Goal: Communication & Community: Answer question/provide support

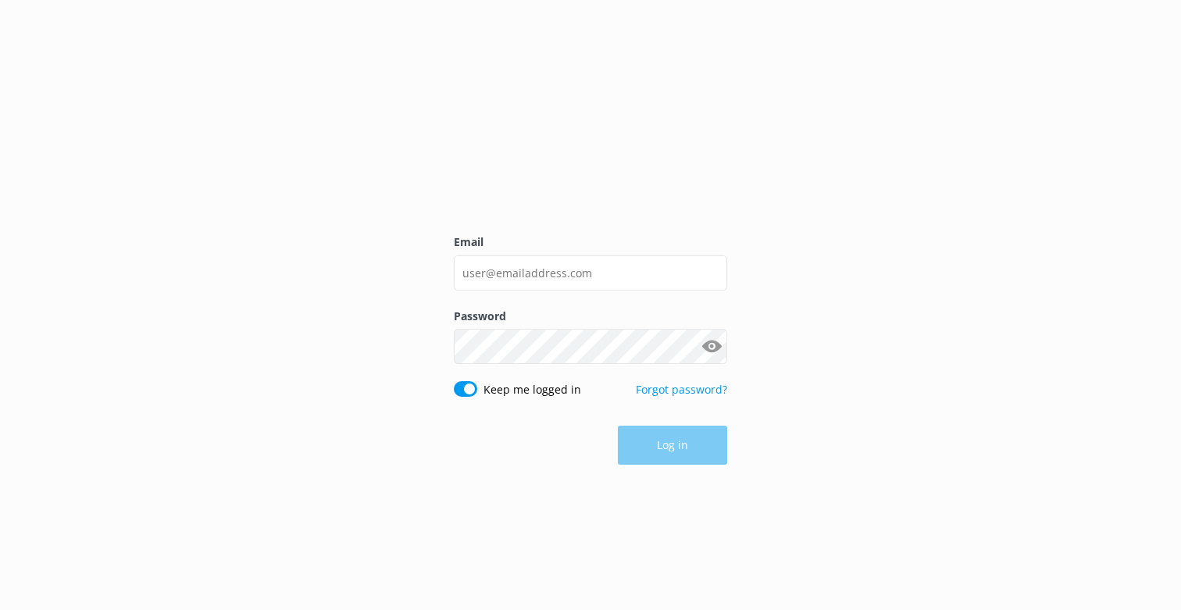
type input "[EMAIL_ADDRESS][DOMAIN_NAME]"
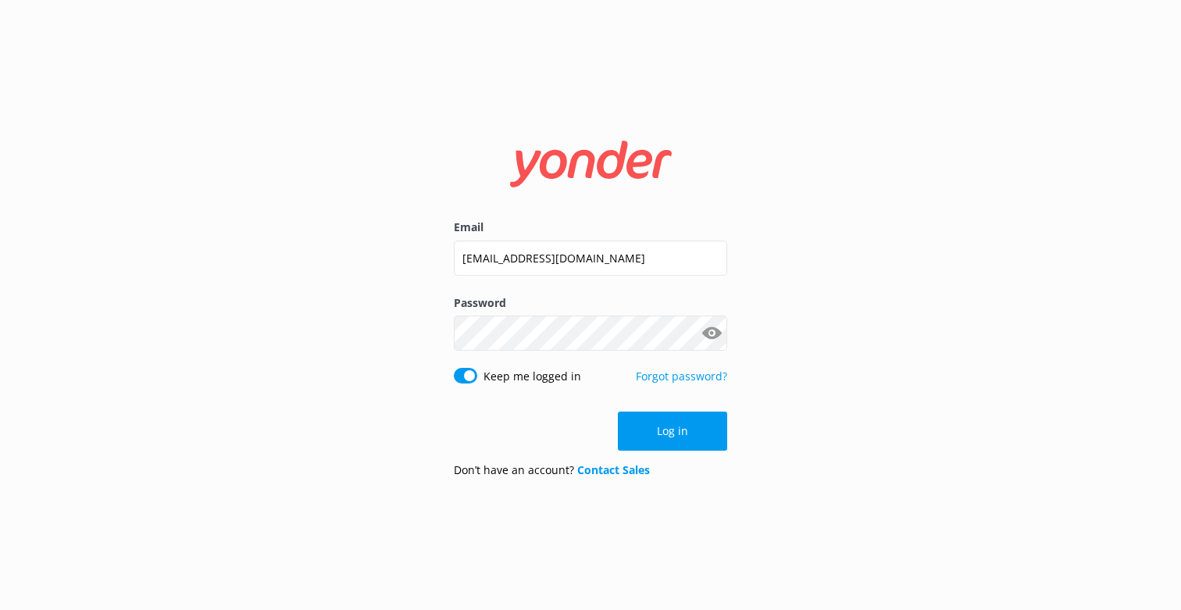
click at [661, 453] on form "Email [EMAIL_ADDRESS][DOMAIN_NAME] Password Show password Keep me logged in For…" at bounding box center [590, 305] width 273 height 371
click at [686, 432] on button "Log in" at bounding box center [672, 431] width 109 height 39
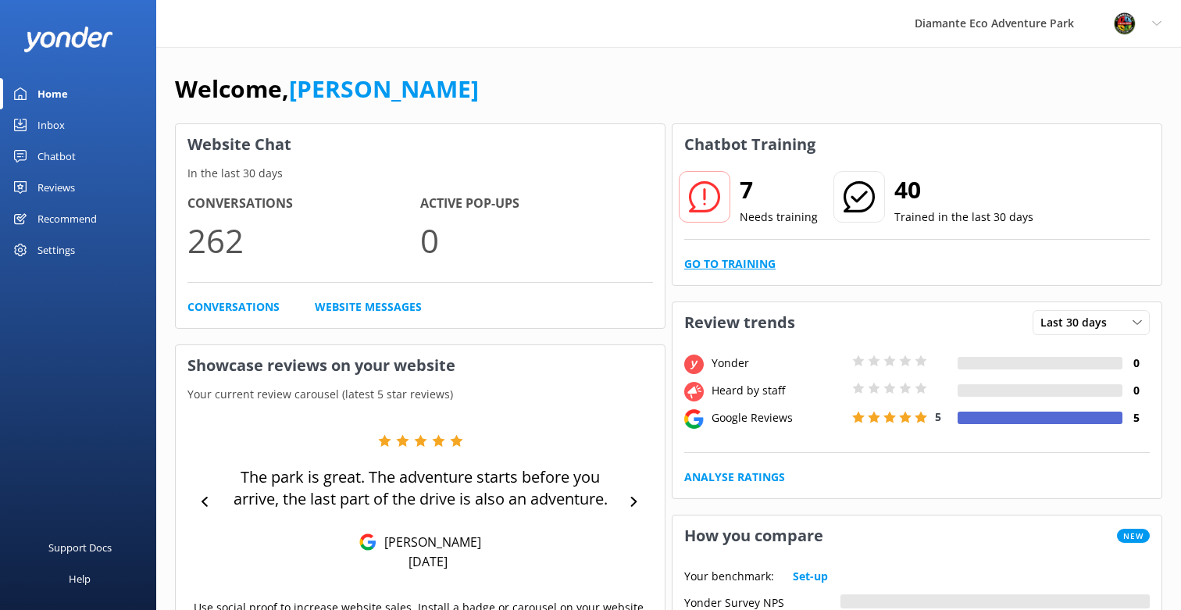
click at [700, 266] on link "Go to Training" at bounding box center [729, 263] width 91 height 17
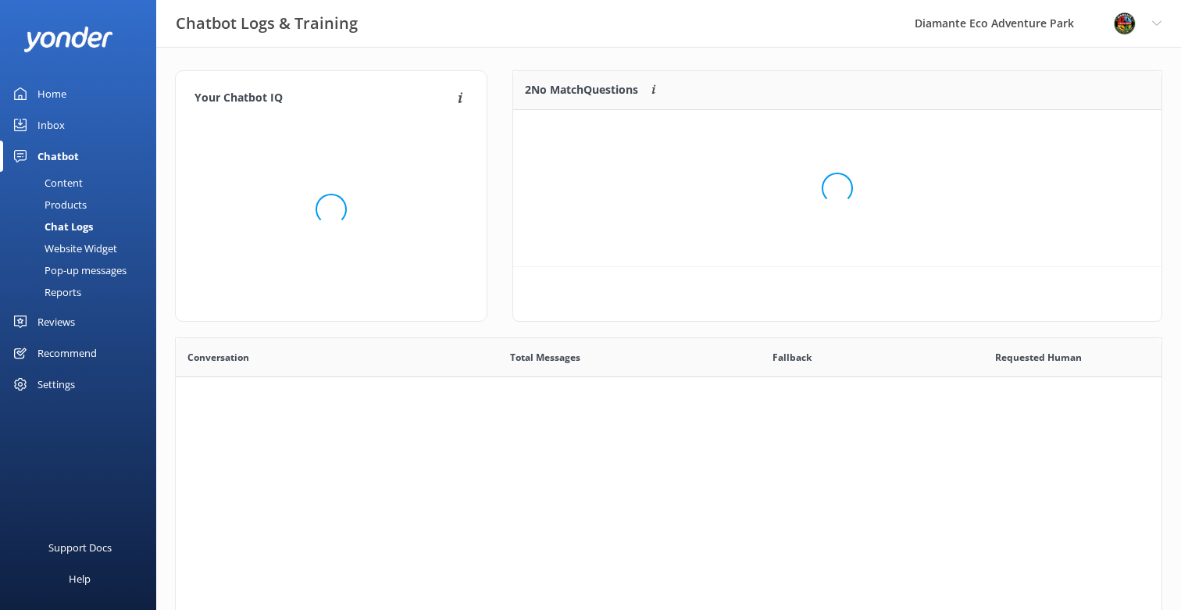
scroll to position [548, 986]
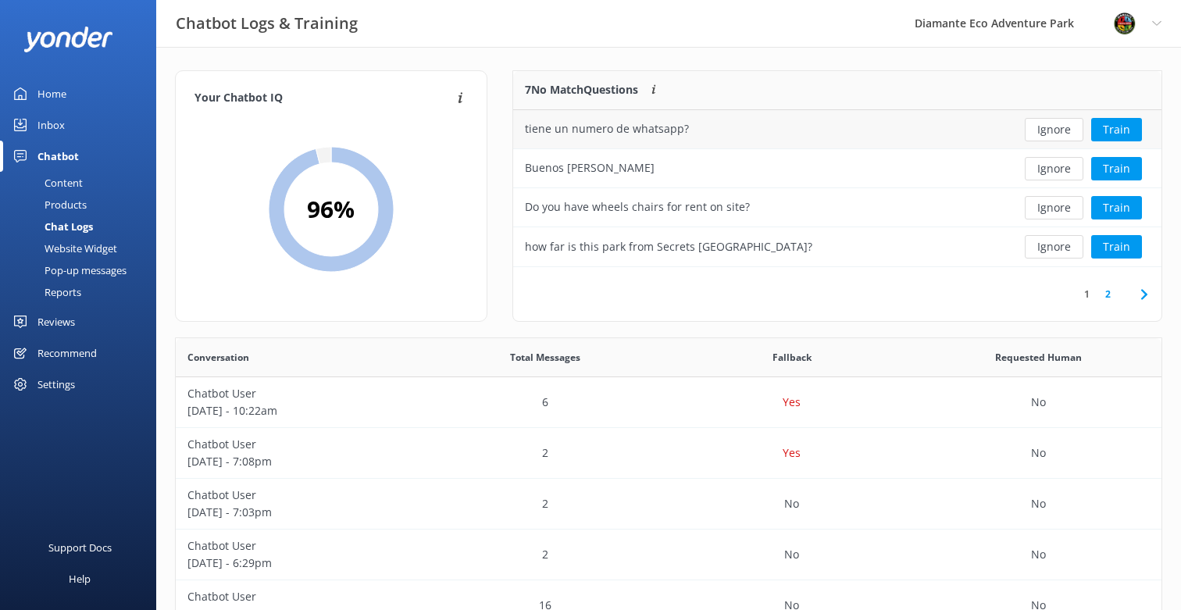
click at [786, 139] on div "tiene un numero de whatsapp?" at bounding box center [759, 129] width 492 height 39
click at [46, 127] on div "Inbox" at bounding box center [51, 124] width 27 height 31
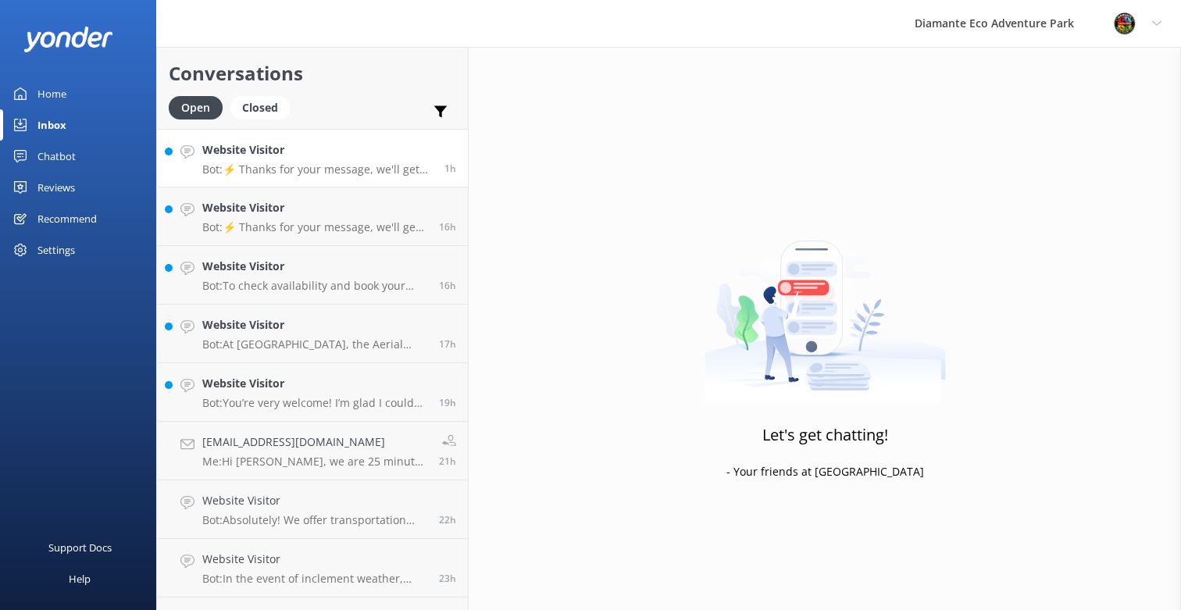
click at [230, 161] on div "Website Visitor Bot: ⚡ Thanks for your message, we'll get back to you as soon a…" at bounding box center [317, 158] width 230 height 34
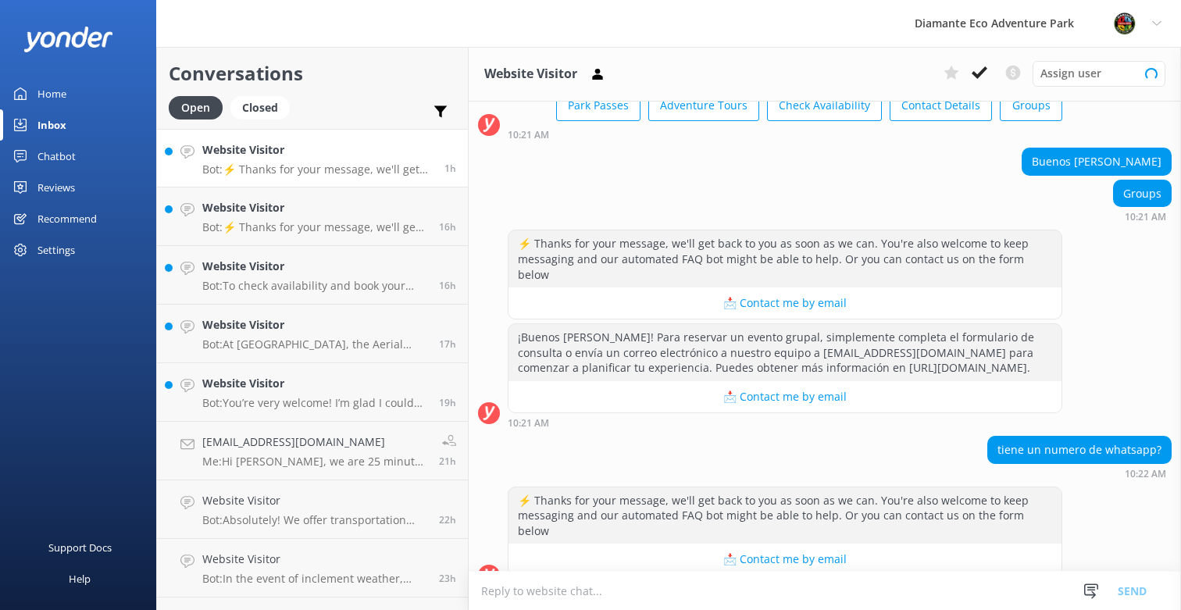
scroll to position [121, 0]
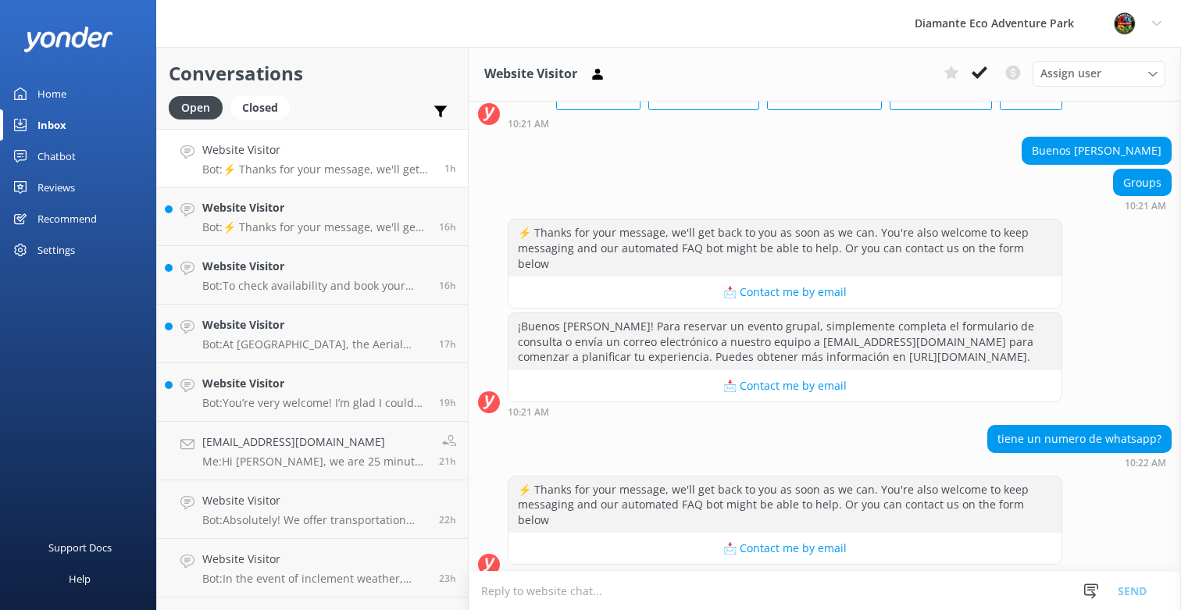
click at [45, 88] on div "Home" at bounding box center [52, 93] width 29 height 31
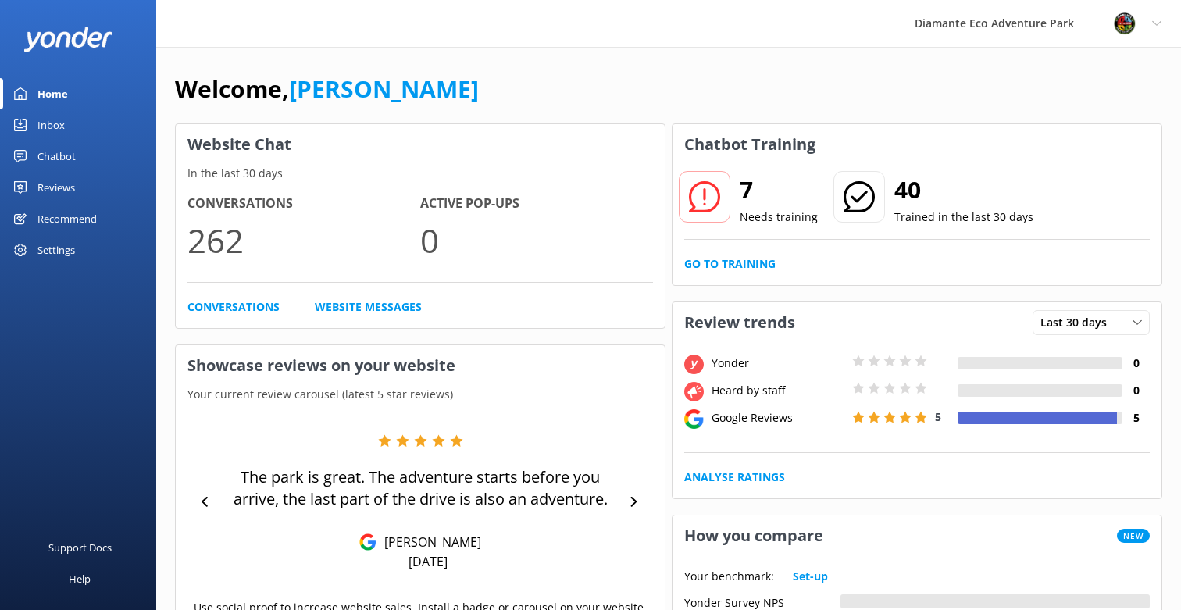
click at [752, 267] on link "Go to Training" at bounding box center [729, 263] width 91 height 17
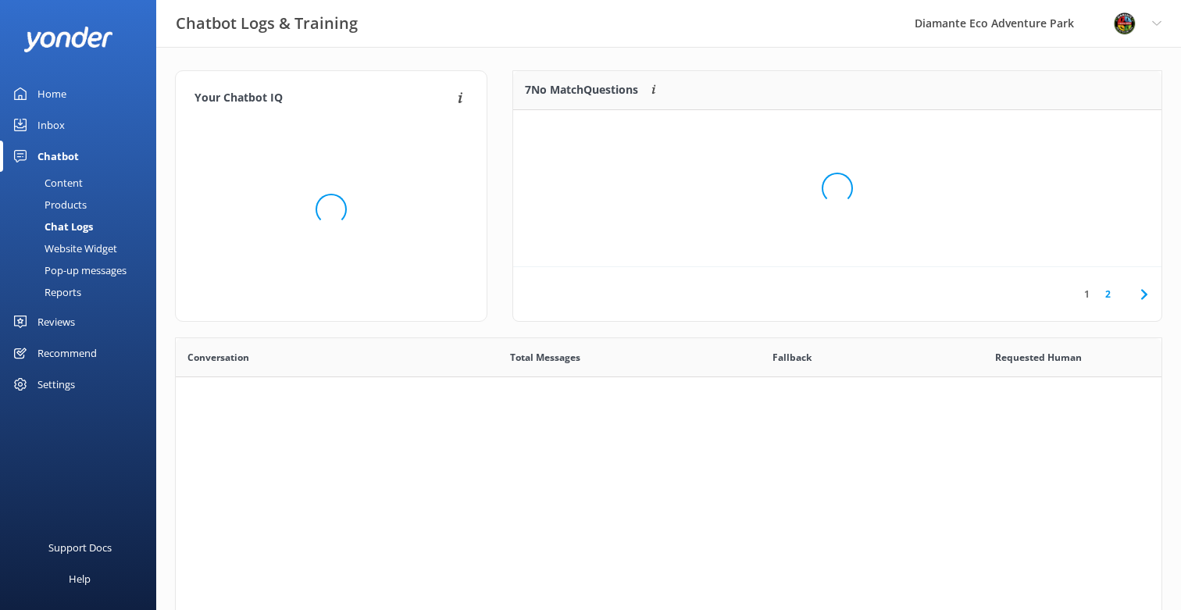
scroll to position [548, 986]
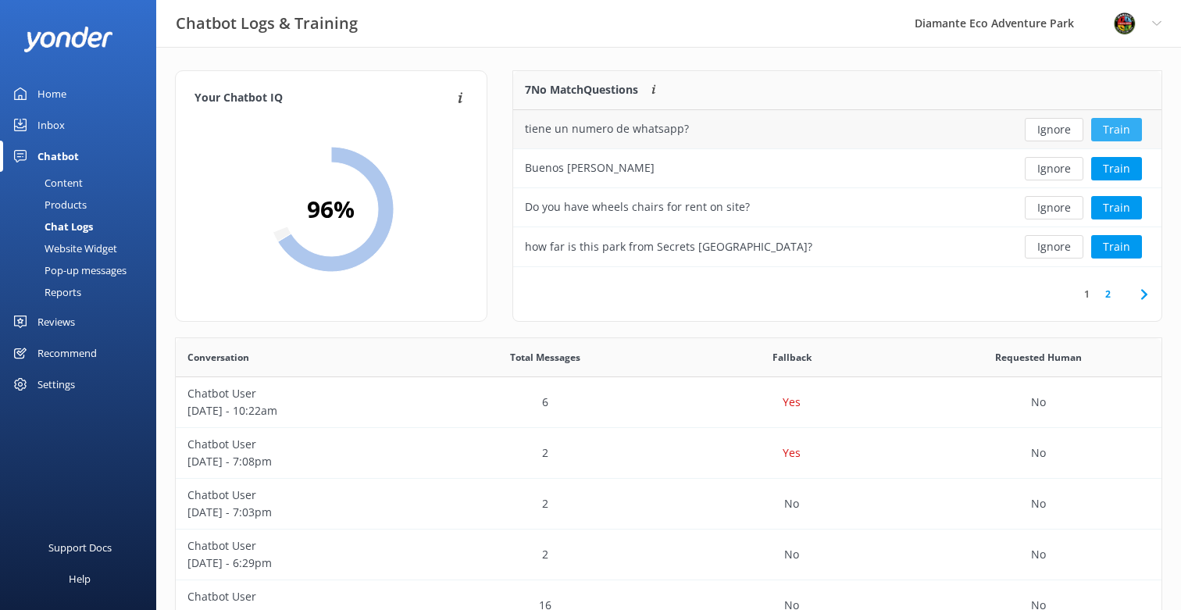
click at [1117, 129] on button "Train" at bounding box center [1116, 129] width 51 height 23
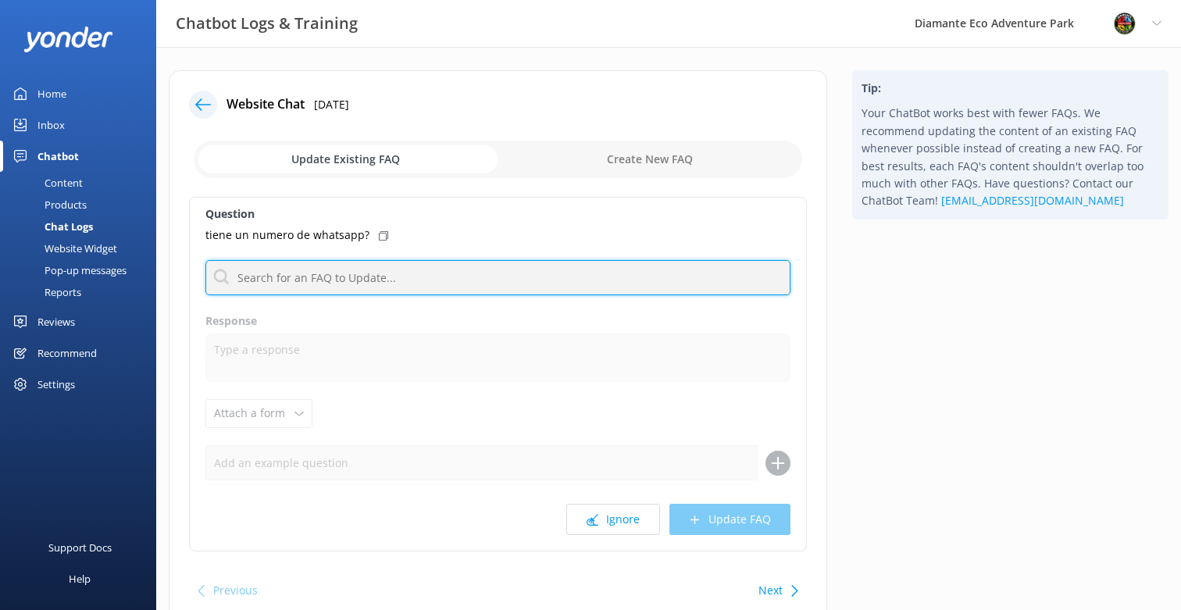
click at [258, 283] on input "text" at bounding box center [497, 277] width 585 height 35
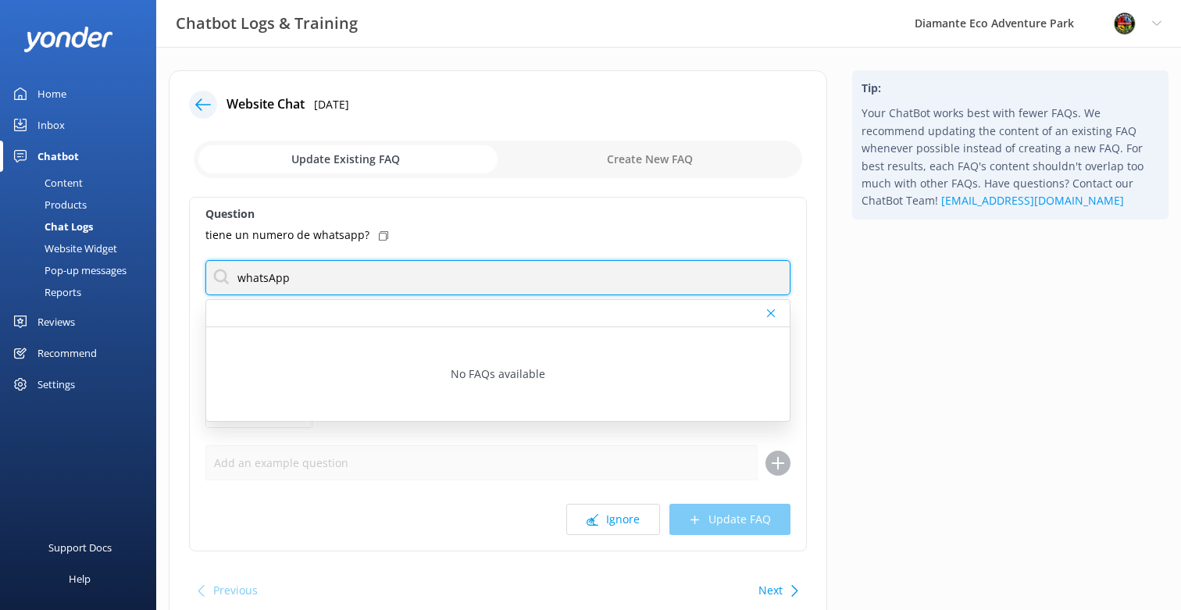
click at [268, 280] on input "whatsApp" at bounding box center [497, 277] width 585 height 35
drag, startPoint x: 295, startPoint y: 280, endPoint x: 210, endPoint y: 280, distance: 84.4
click at [210, 280] on input "whatsApp" at bounding box center [497, 277] width 585 height 35
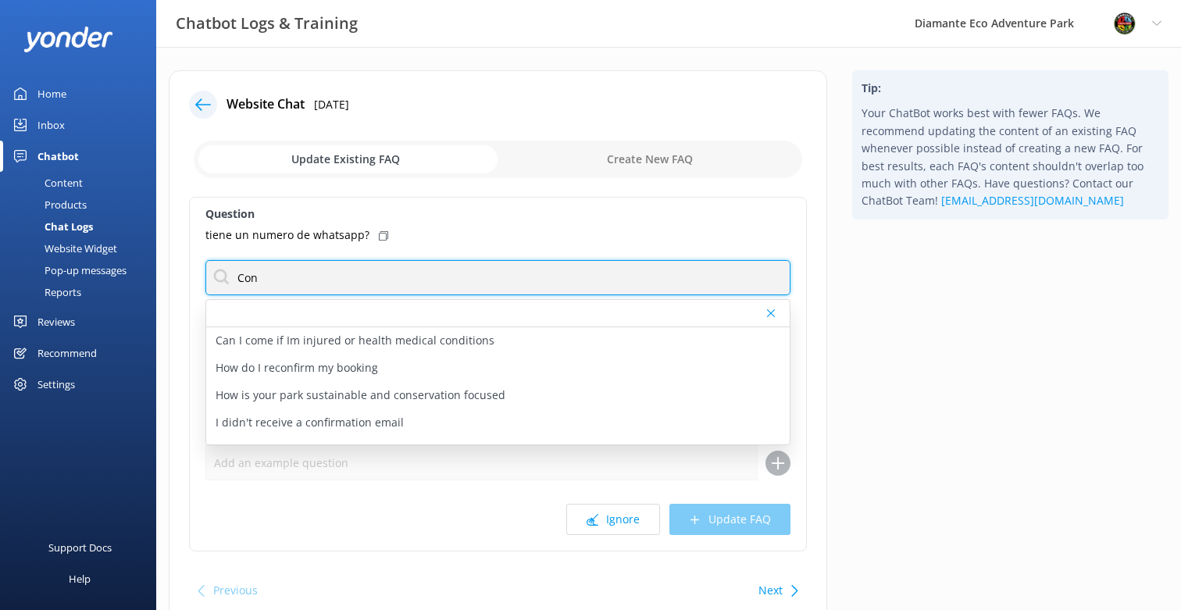
type input "contact"
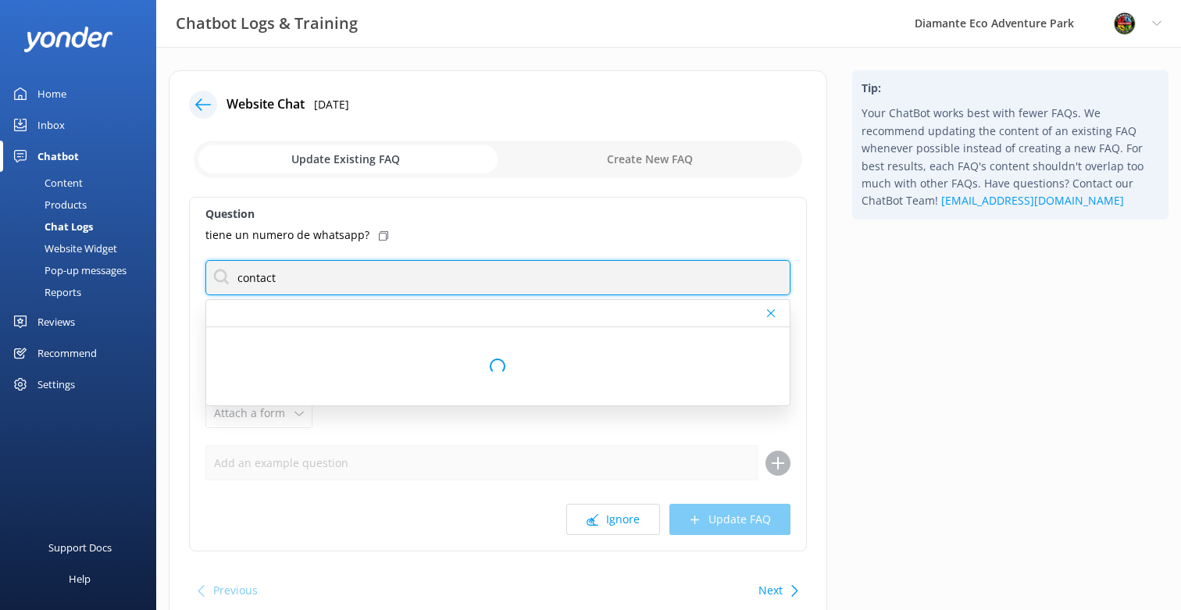
scroll to position [13, 0]
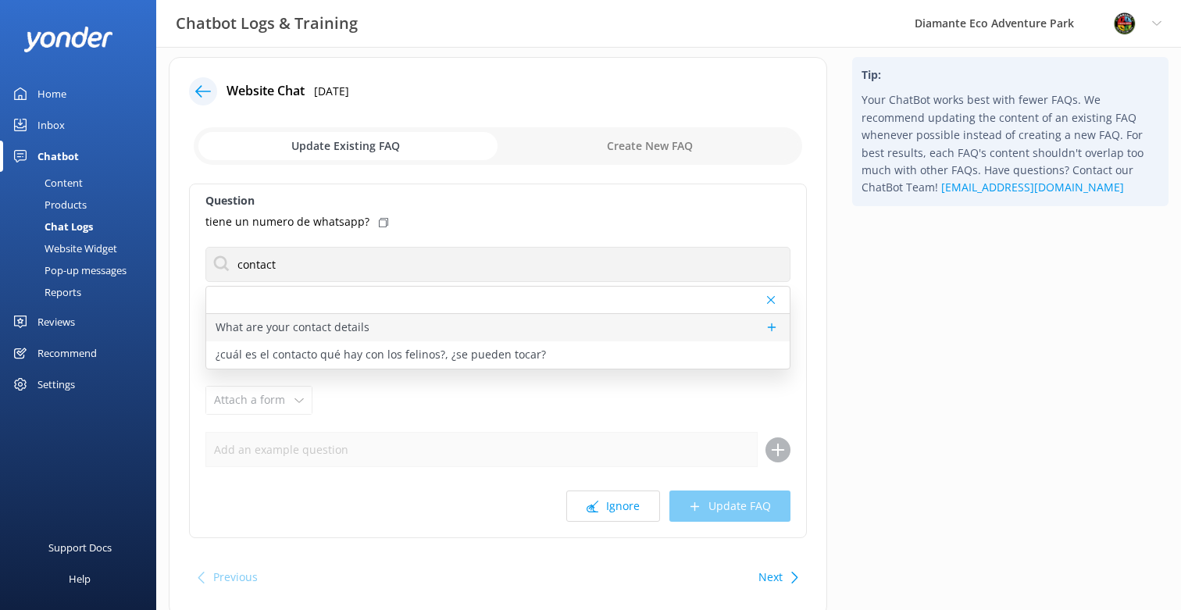
click at [356, 323] on p "What are your contact details" at bounding box center [293, 327] width 154 height 17
type textarea "You can contact the Diamante Eco Adventure Park team at [PHONE_NUMBER], WhatsAp…"
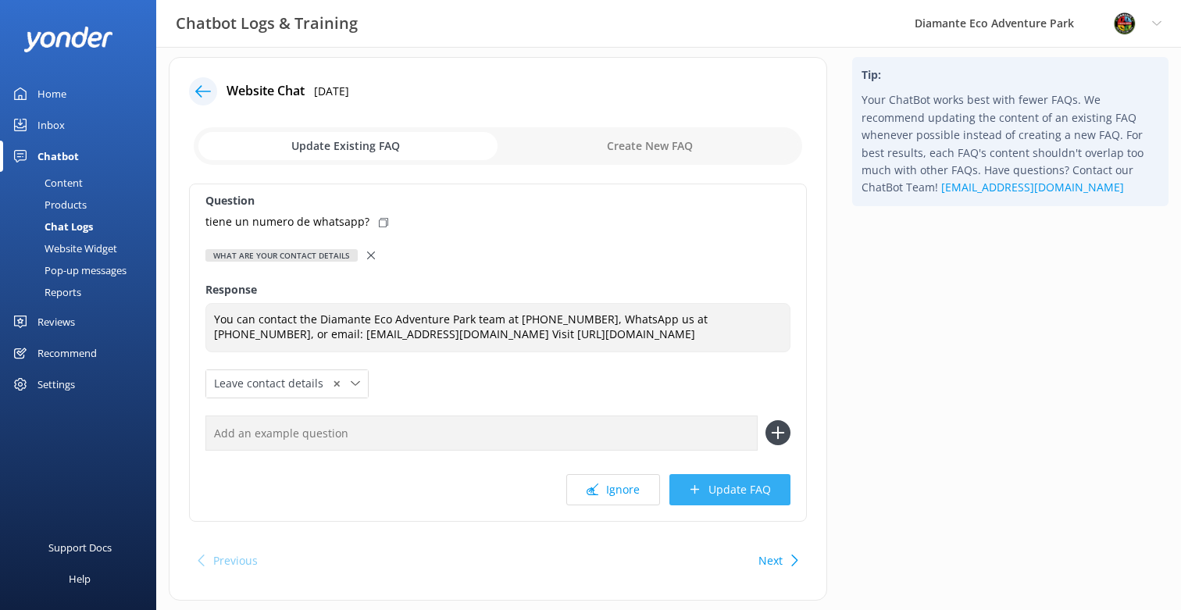
click at [741, 489] on button "Update FAQ" at bounding box center [730, 489] width 121 height 31
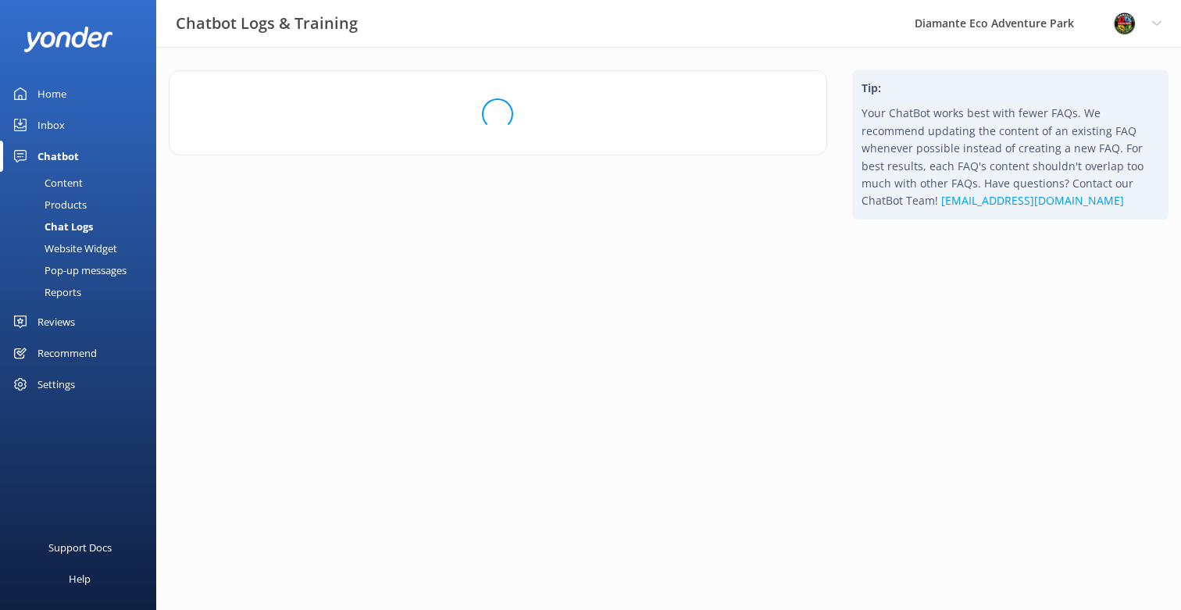
scroll to position [0, 0]
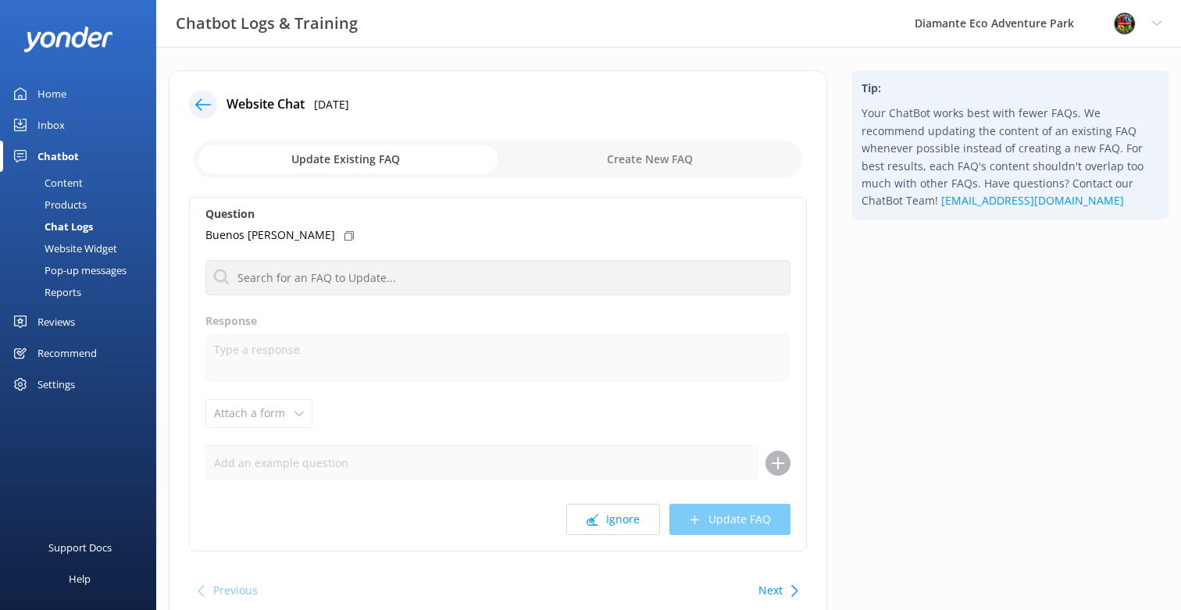
click at [56, 123] on div "Inbox" at bounding box center [51, 124] width 27 height 31
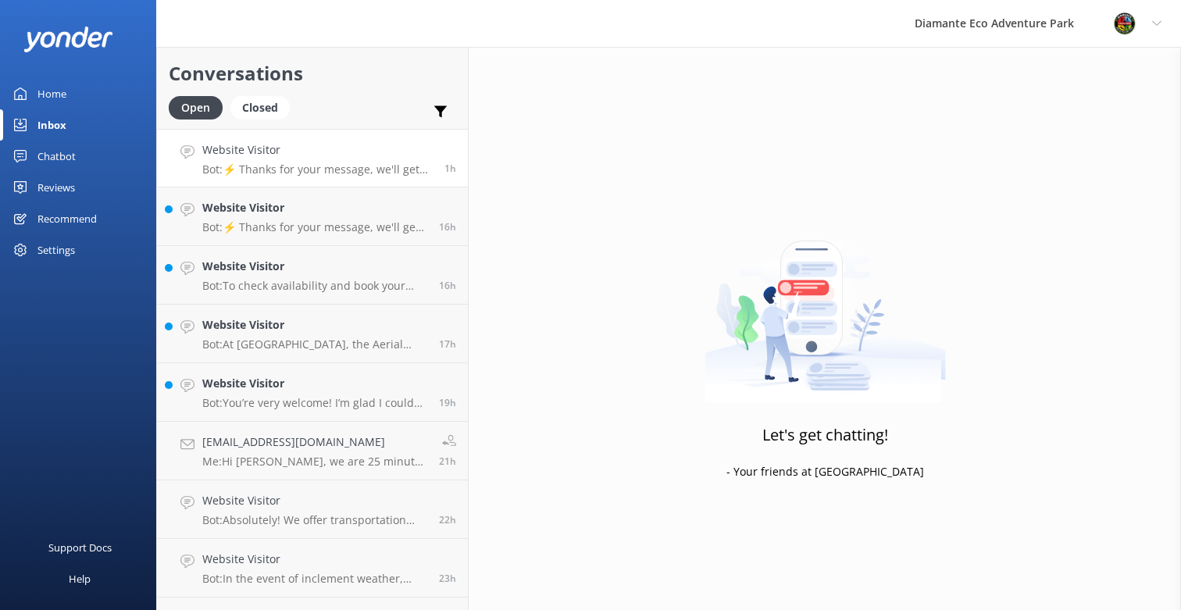
click at [299, 166] on p "Bot: ⚡ Thanks for your message, we'll get back to you as soon as we can. You're…" at bounding box center [317, 170] width 230 height 14
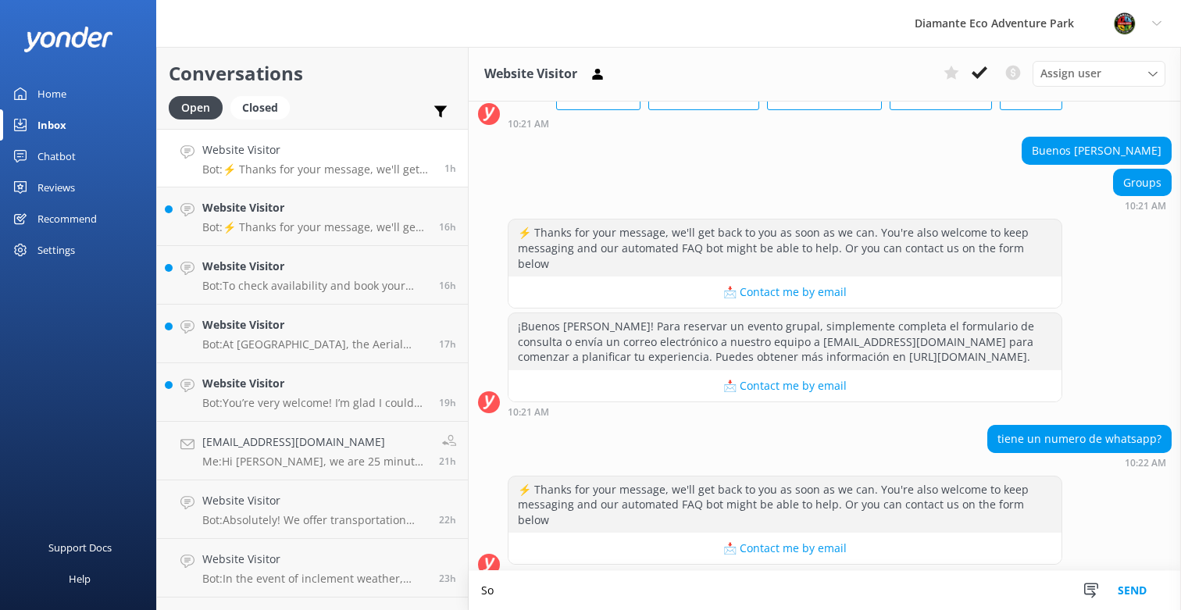
scroll to position [122, 0]
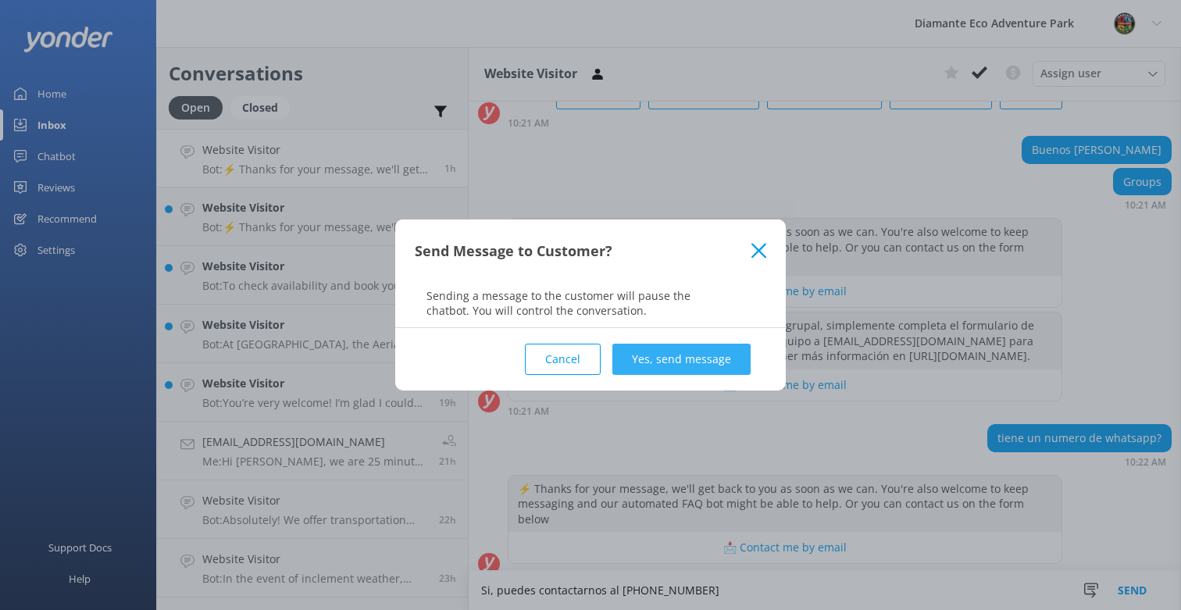
type textarea "Si, puedes contactarnos al [PHONE_NUMBER]"
click at [698, 359] on button "Yes, send message" at bounding box center [682, 359] width 138 height 31
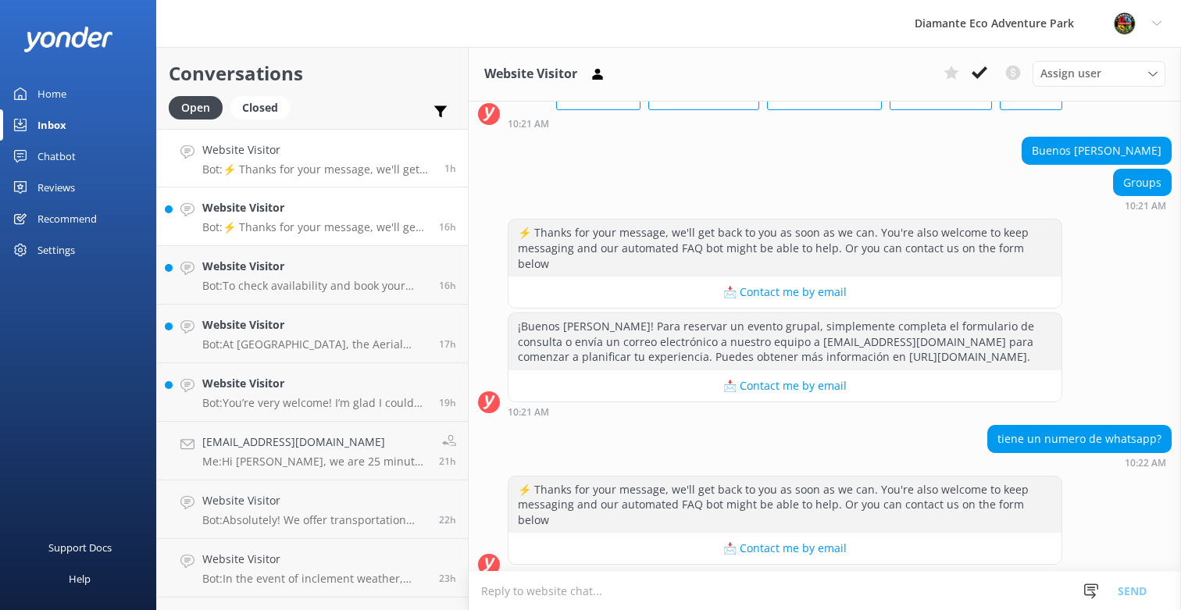
scroll to position [0, 0]
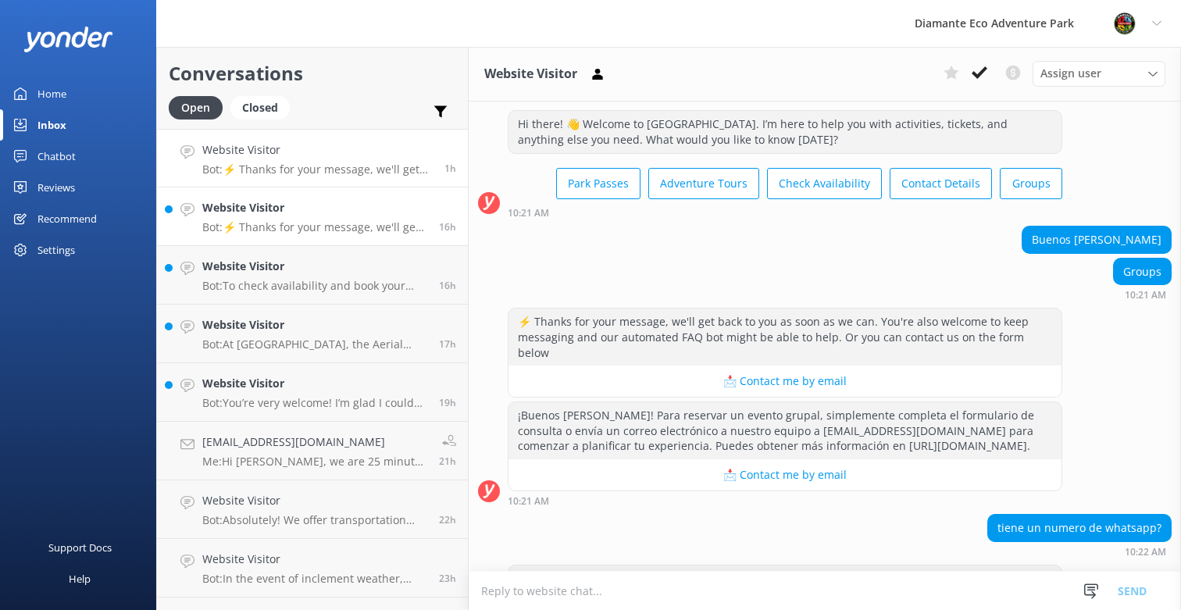
click at [319, 220] on div "Website Visitor Bot: ⚡ Thanks for your message, we'll get back to you as soon a…" at bounding box center [314, 216] width 225 height 34
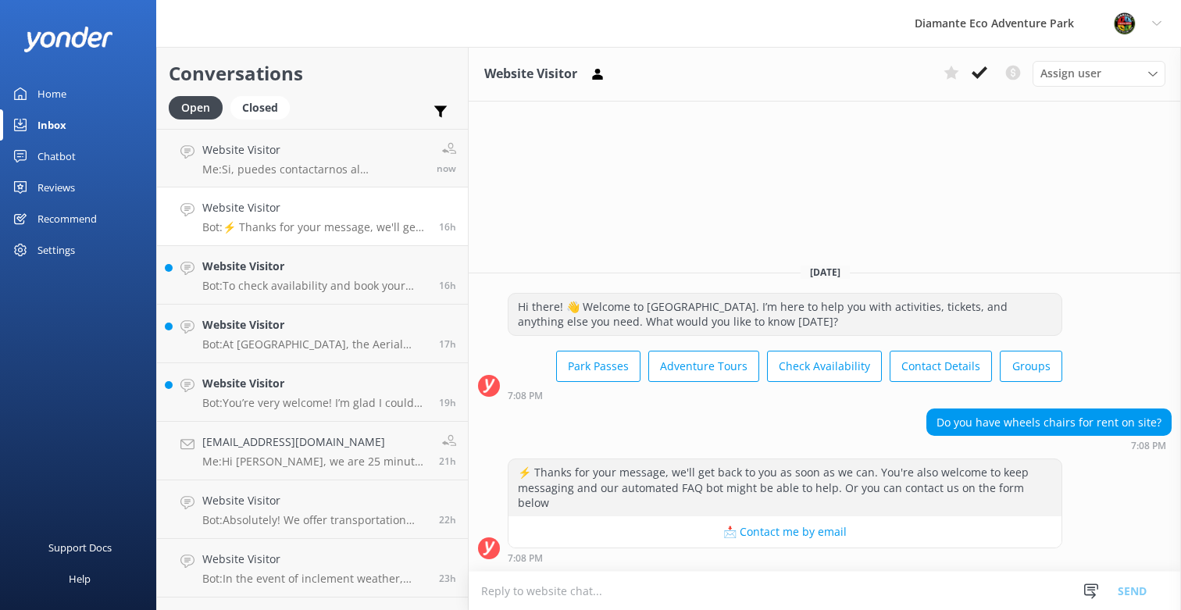
click at [565, 598] on textarea at bounding box center [825, 591] width 713 height 38
click at [265, 302] on link "Website Visitor Bot: To check availability and book your adventure at [GEOGRAPH…" at bounding box center [312, 275] width 311 height 59
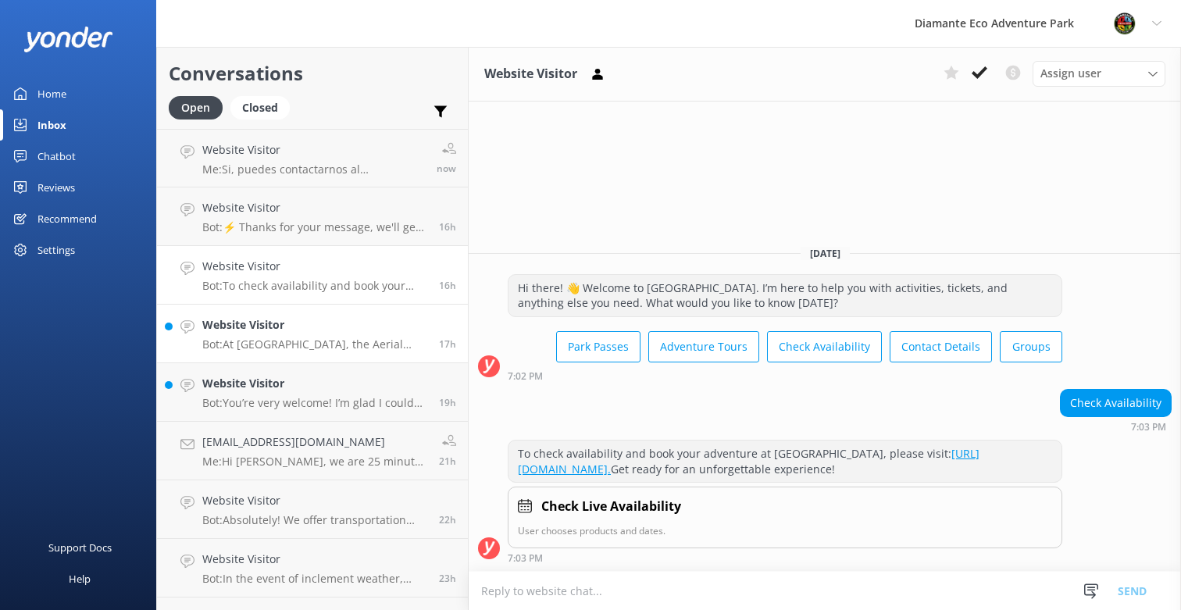
click at [283, 346] on p "Bot: At [GEOGRAPHIC_DATA], the Aerial Pass includes four thrilling zip lines, f…" at bounding box center [314, 345] width 225 height 14
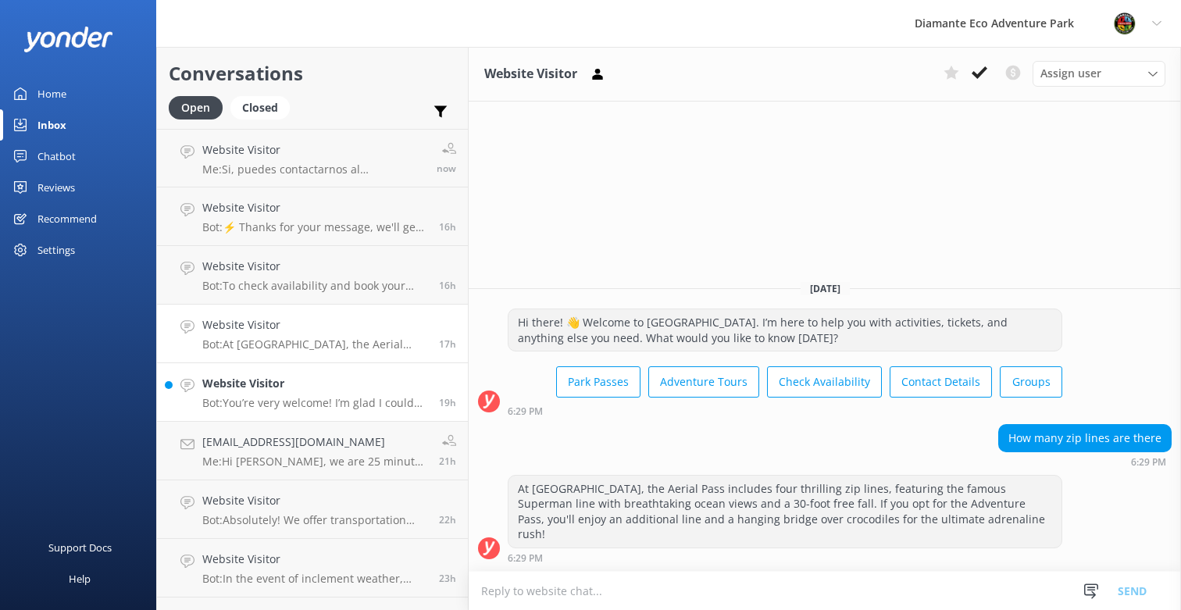
click at [263, 386] on h4 "Website Visitor" at bounding box center [314, 383] width 225 height 17
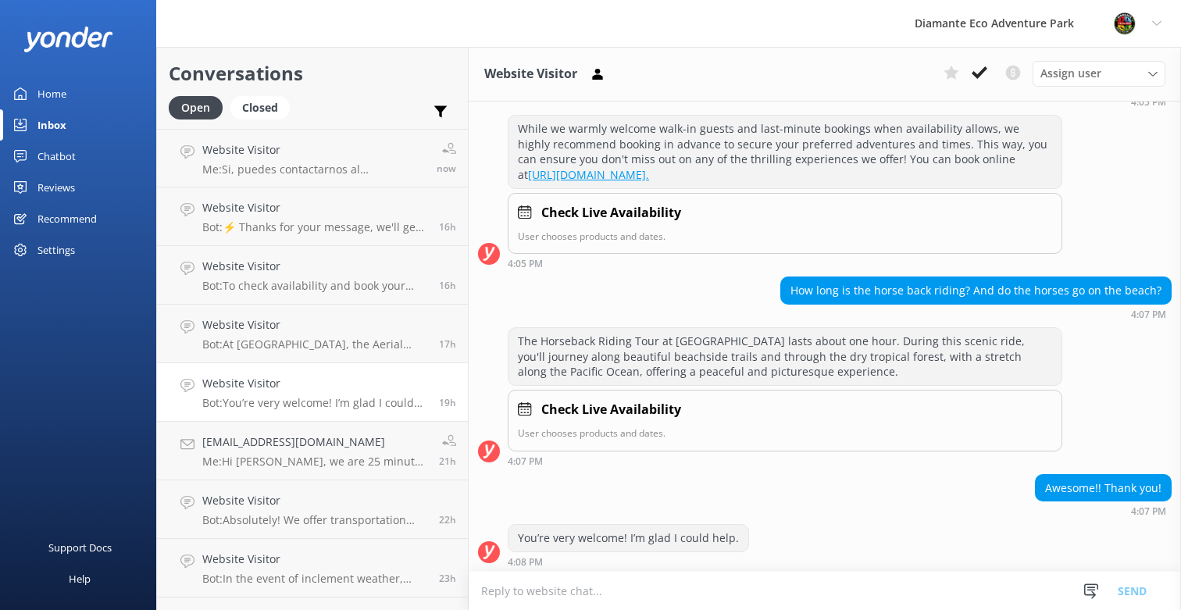
scroll to position [945, 0]
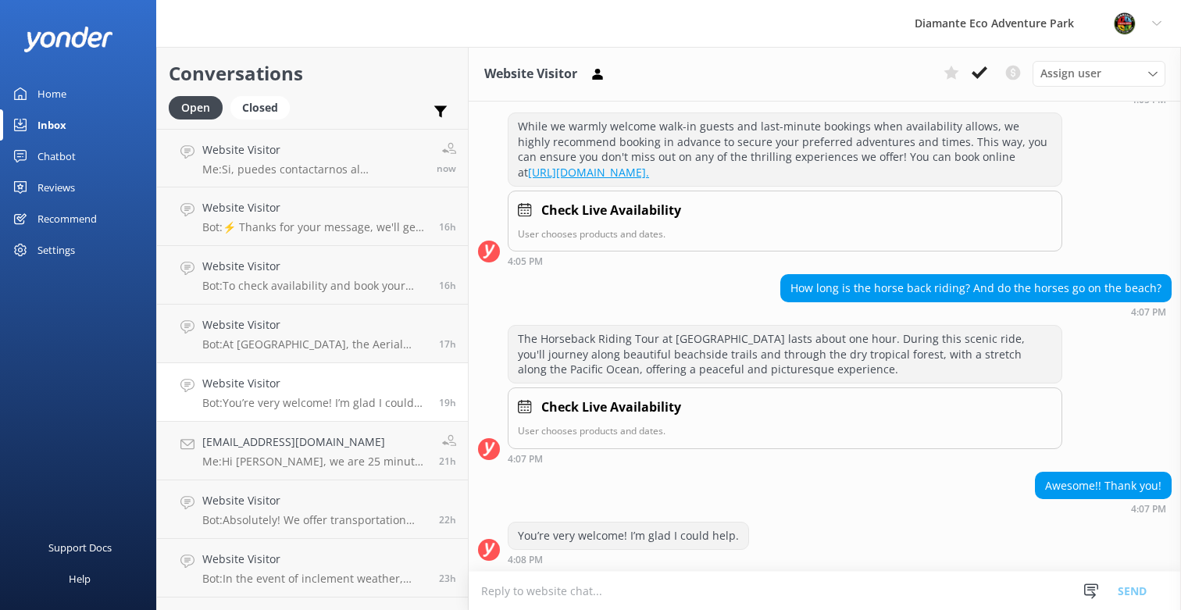
click at [36, 88] on link "Home" at bounding box center [78, 93] width 156 height 31
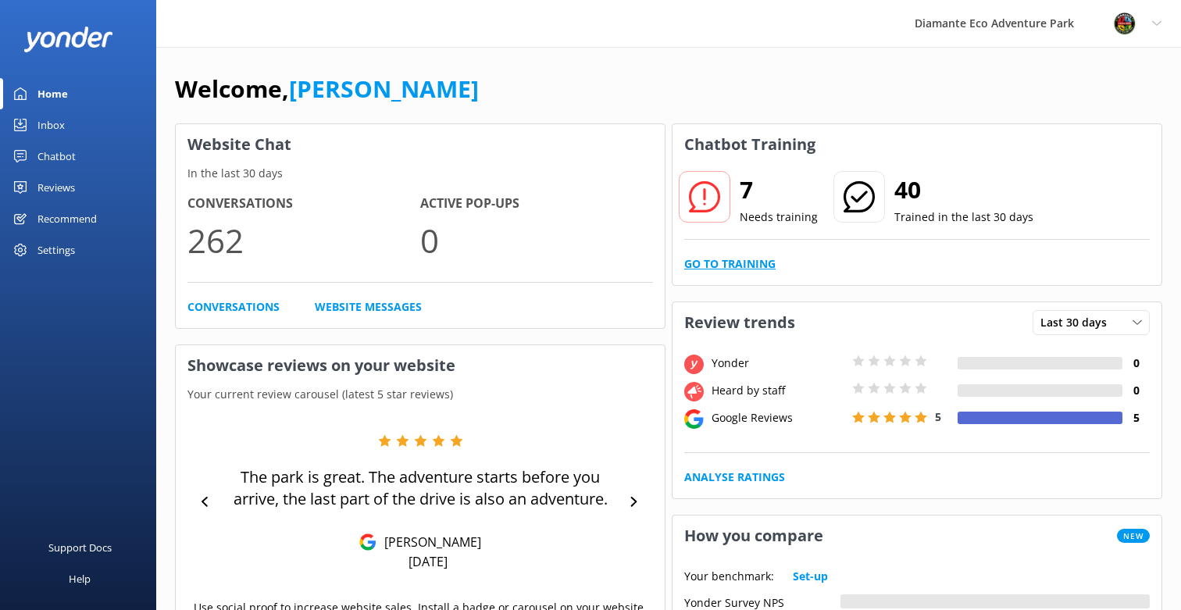
click at [750, 263] on link "Go to Training" at bounding box center [729, 263] width 91 height 17
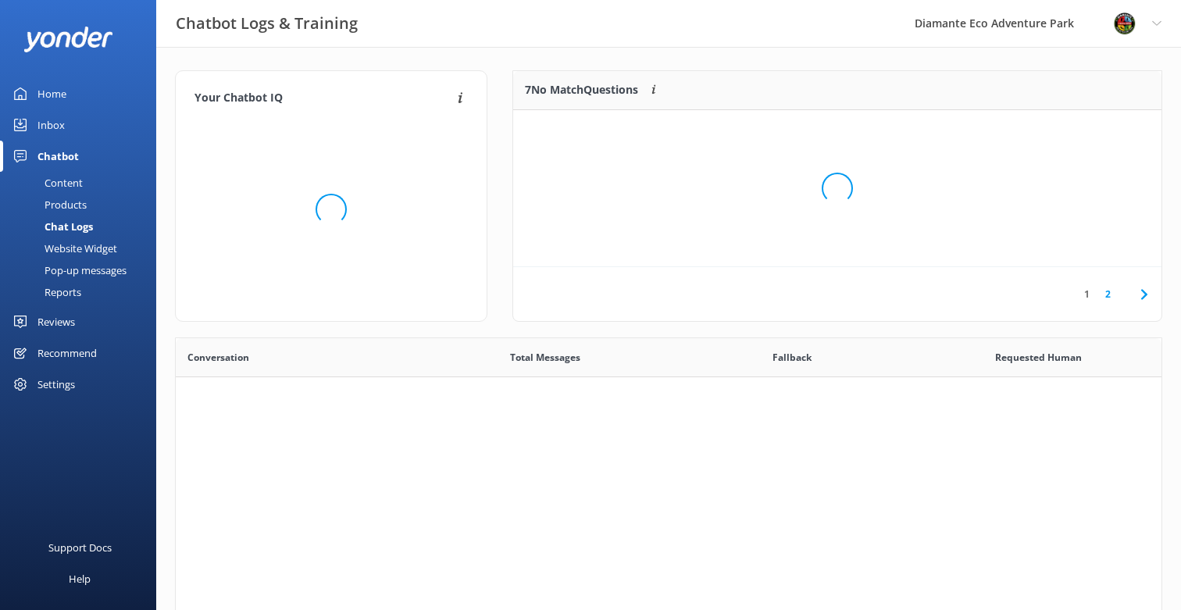
scroll to position [548, 986]
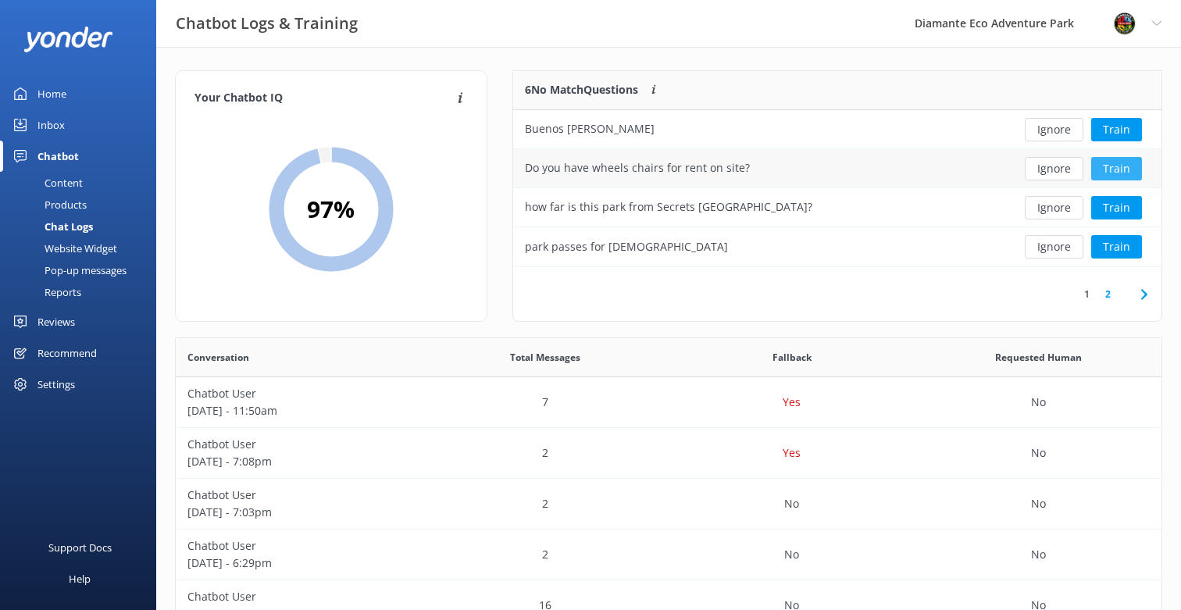
click at [1113, 168] on button "Train" at bounding box center [1116, 168] width 51 height 23
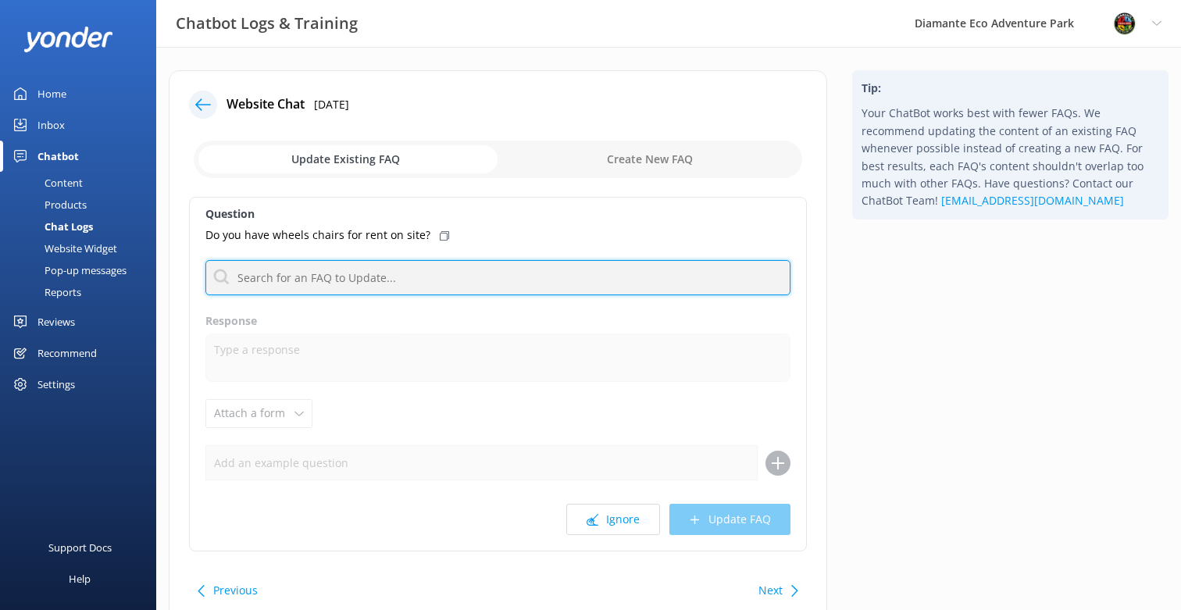
click at [303, 284] on input "text" at bounding box center [497, 277] width 585 height 35
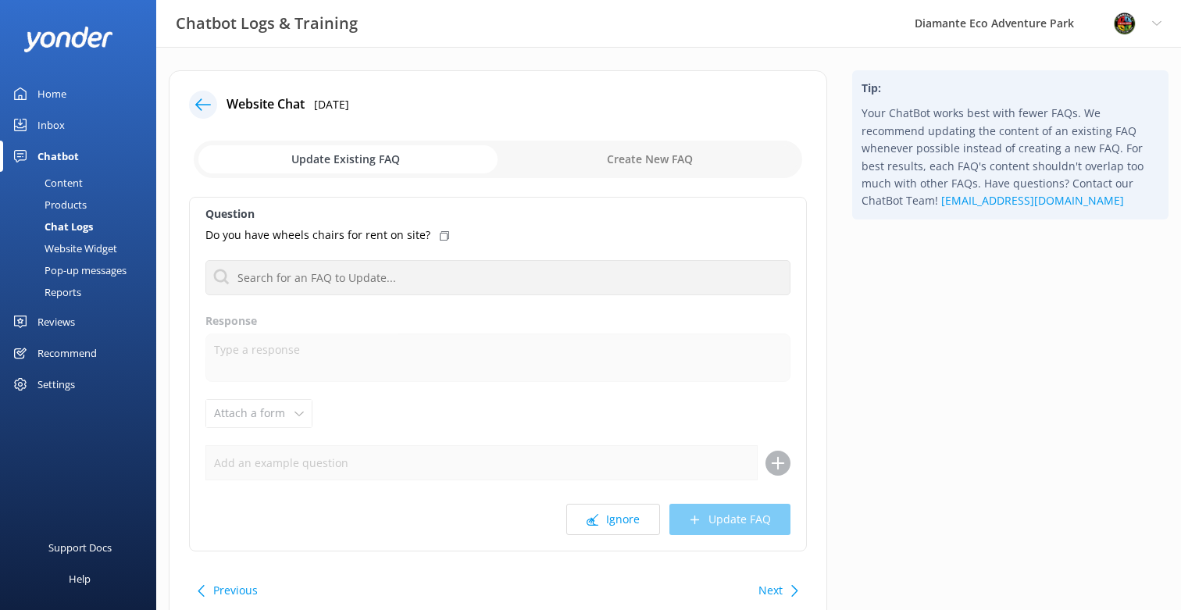
click at [690, 434] on div "Question Do you have wheels chairs for rent on site? No FAQs available Response…" at bounding box center [498, 374] width 618 height 355
click at [639, 159] on input "checkbox" at bounding box center [498, 160] width 609 height 38
checkbox input "true"
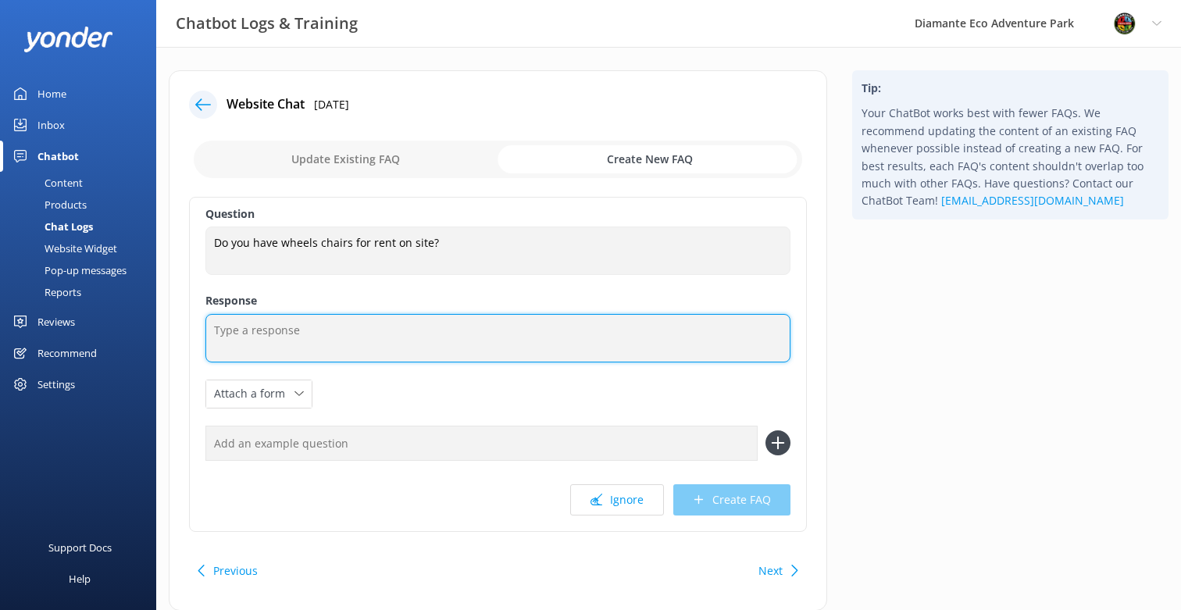
click at [279, 330] on textarea at bounding box center [497, 338] width 585 height 48
drag, startPoint x: 339, startPoint y: 328, endPoint x: 194, endPoint y: 328, distance: 145.3
click at [194, 328] on div "Question Do you have wheels chairs for rent on site? Do you have wheels chairs …" at bounding box center [498, 364] width 618 height 335
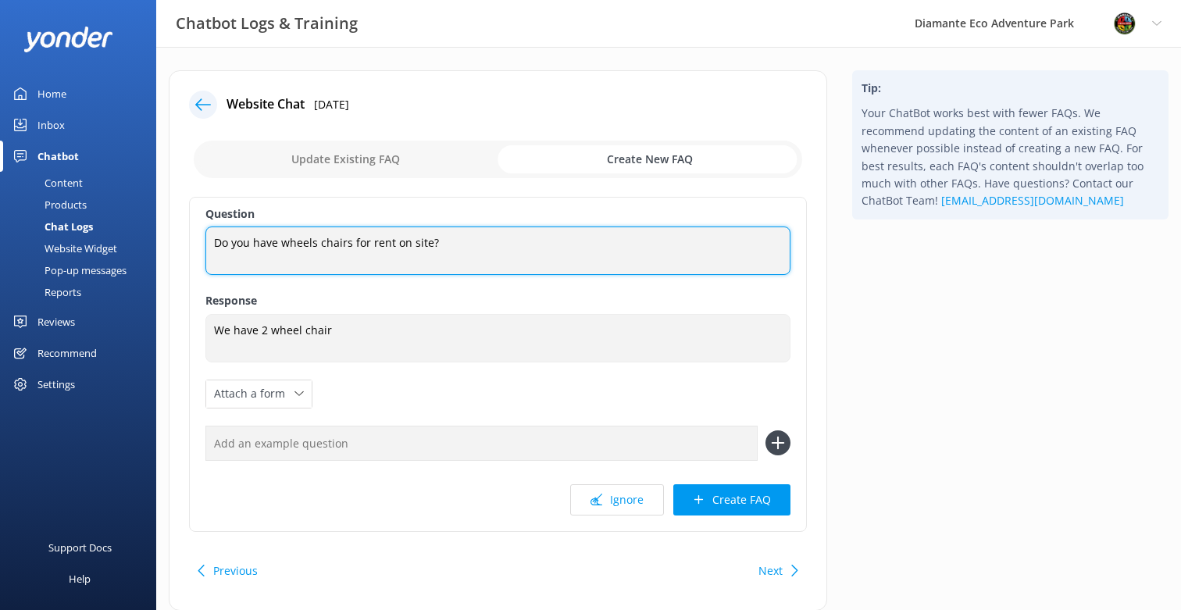
click at [258, 244] on textarea "Do you have wheels chairs for rent on site?" at bounding box center [497, 251] width 585 height 48
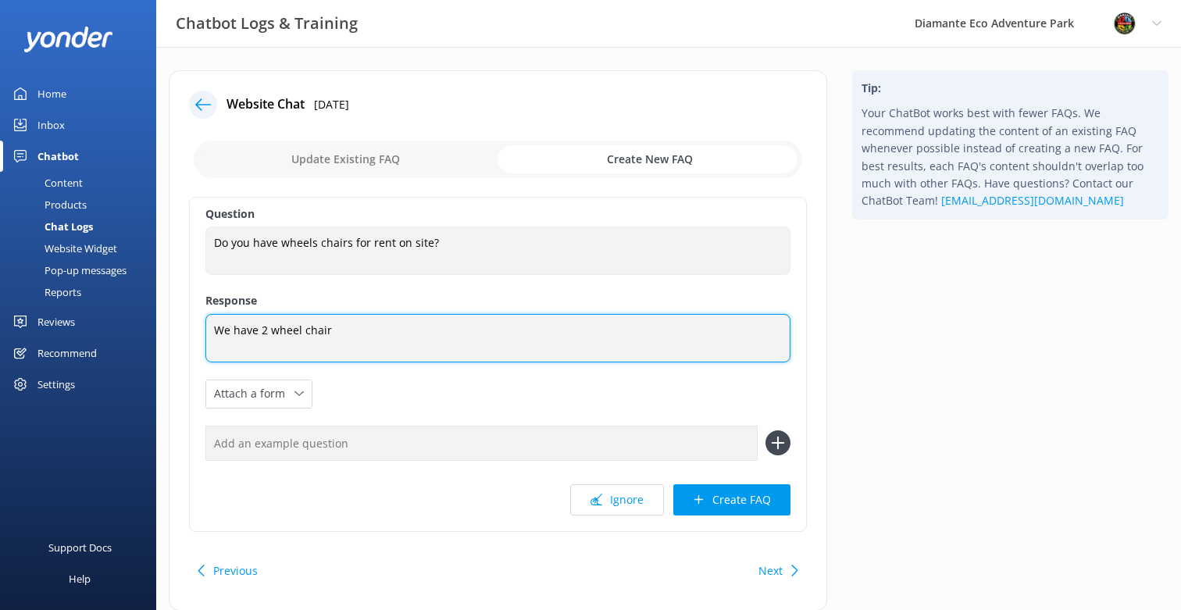
click at [264, 326] on textarea "We have 2 wheel chair" at bounding box center [497, 338] width 585 height 48
paste textarea "Yes, we have a limited number of wheelchairs available at no cost. To guarantee…"
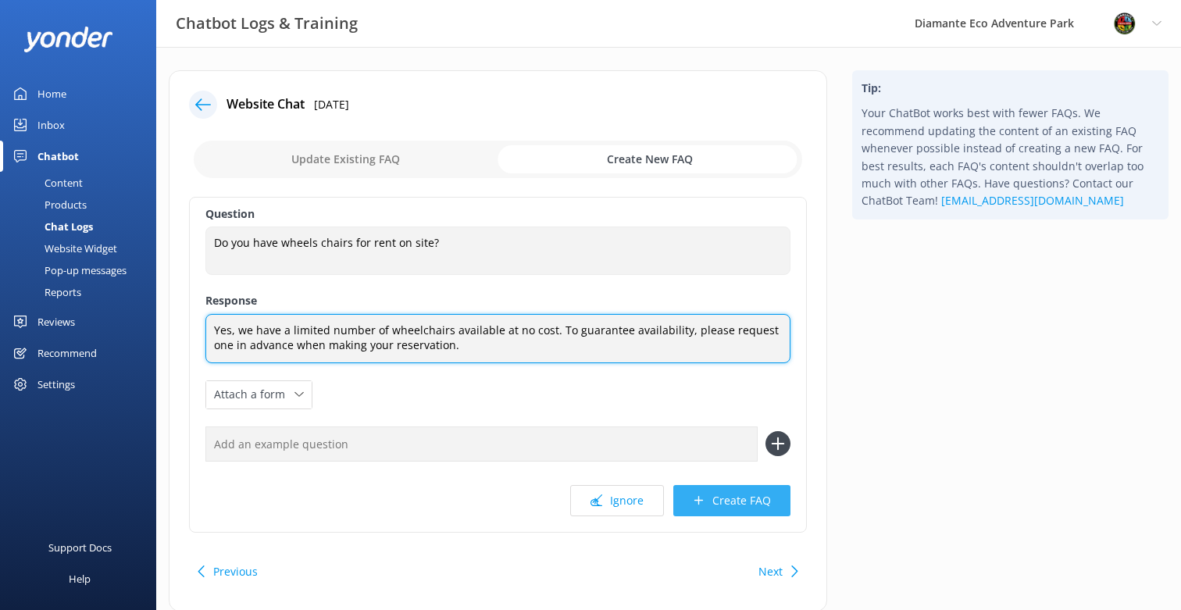
type textarea "Yes, we have a limited number of wheelchairs available at no cost. To guarantee…"
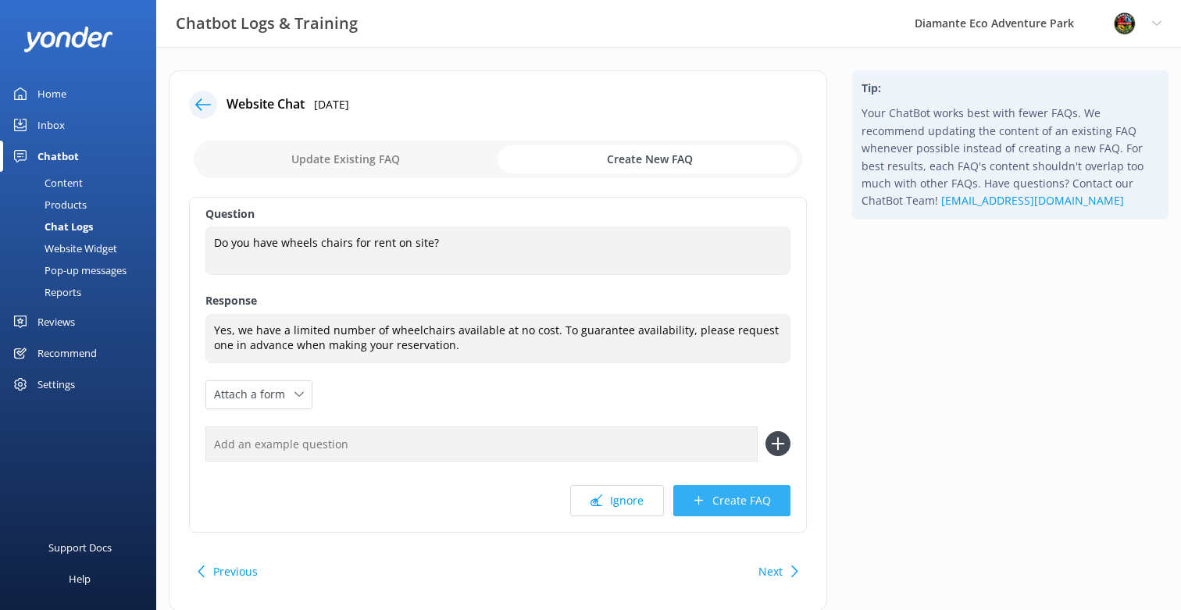
click at [754, 496] on button "Create FAQ" at bounding box center [731, 500] width 117 height 31
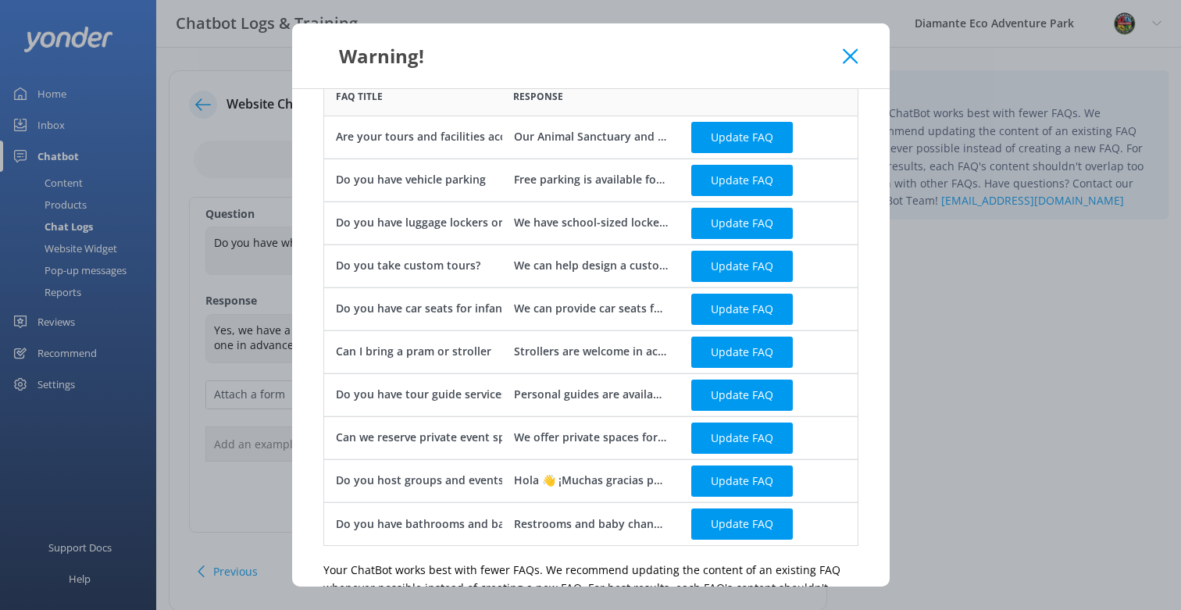
scroll to position [166, 0]
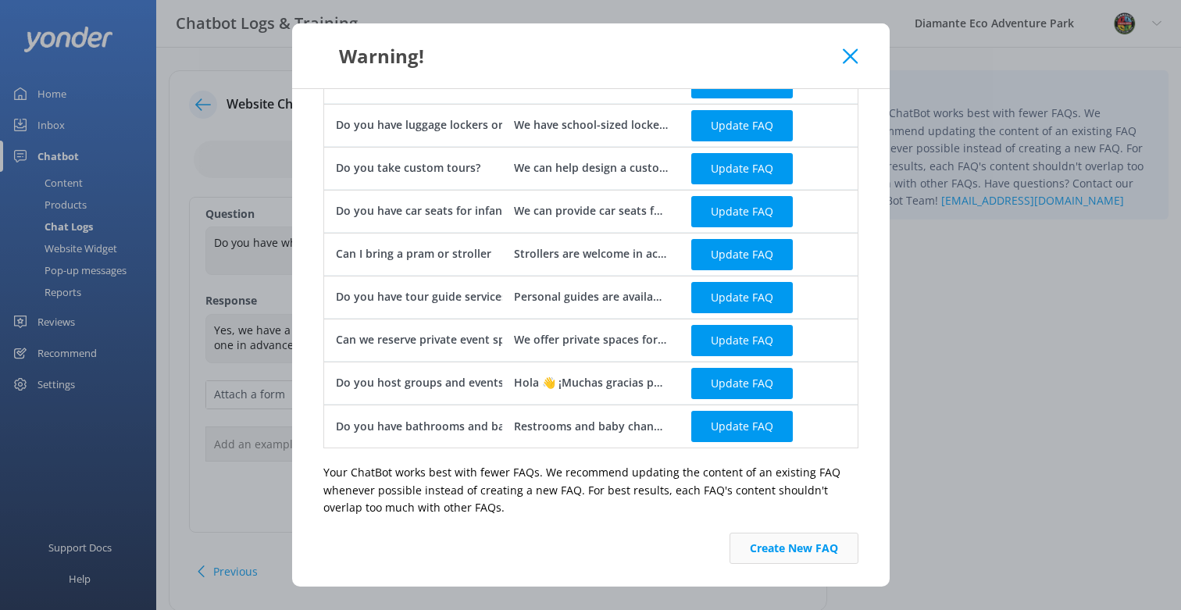
click at [812, 543] on button "Create New FAQ" at bounding box center [794, 548] width 129 height 31
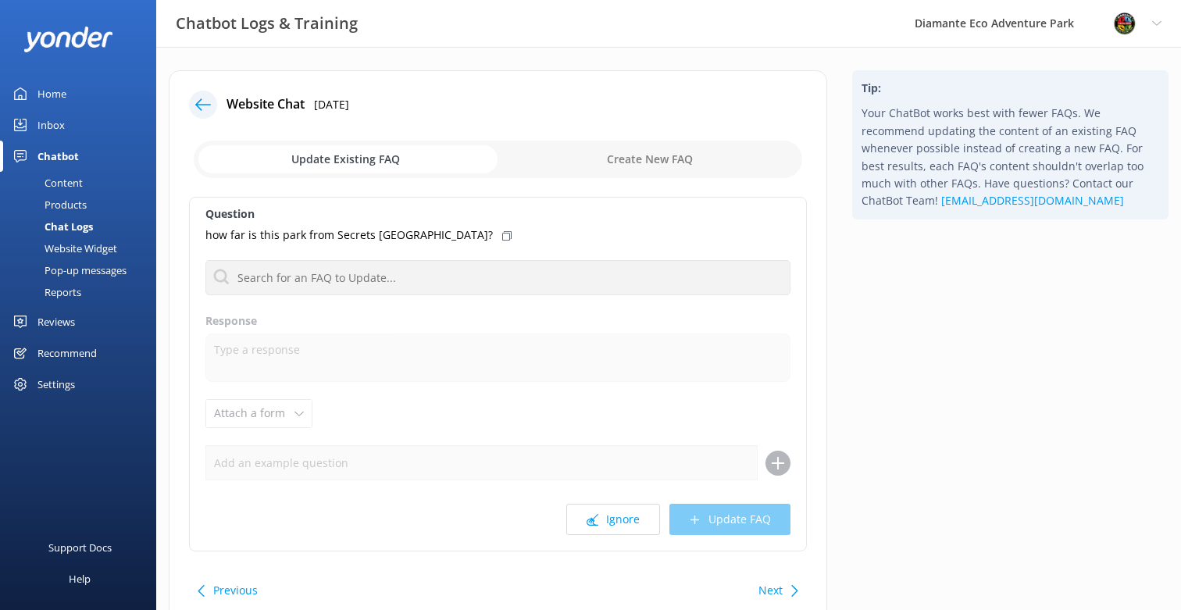
click at [40, 119] on div "Inbox" at bounding box center [51, 124] width 27 height 31
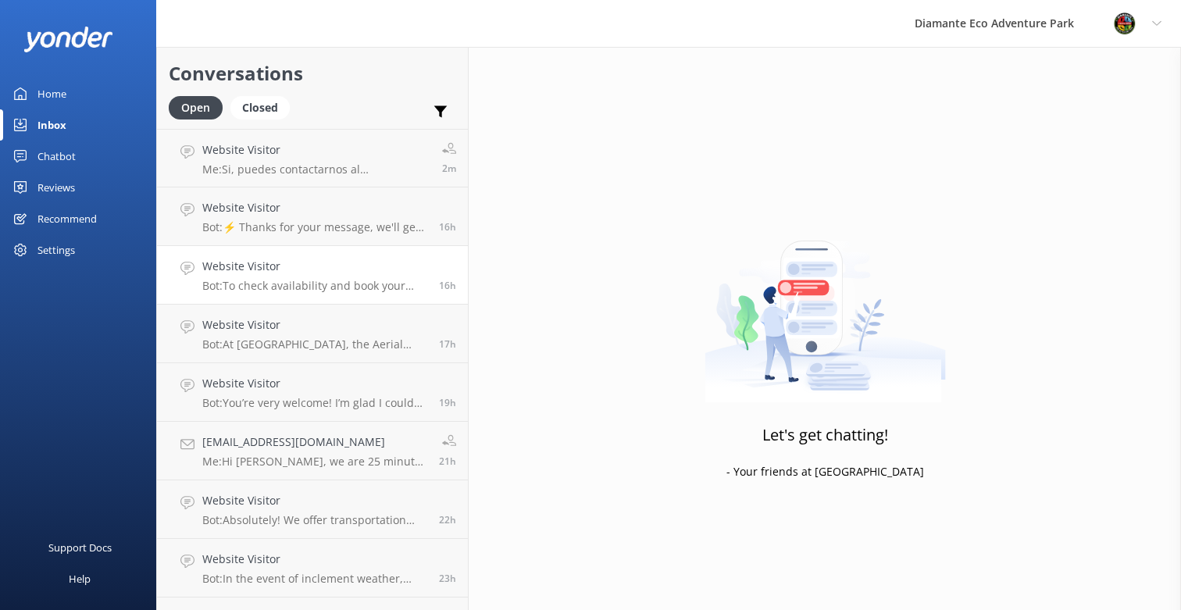
click at [284, 269] on h4 "Website Visitor" at bounding box center [314, 266] width 225 height 17
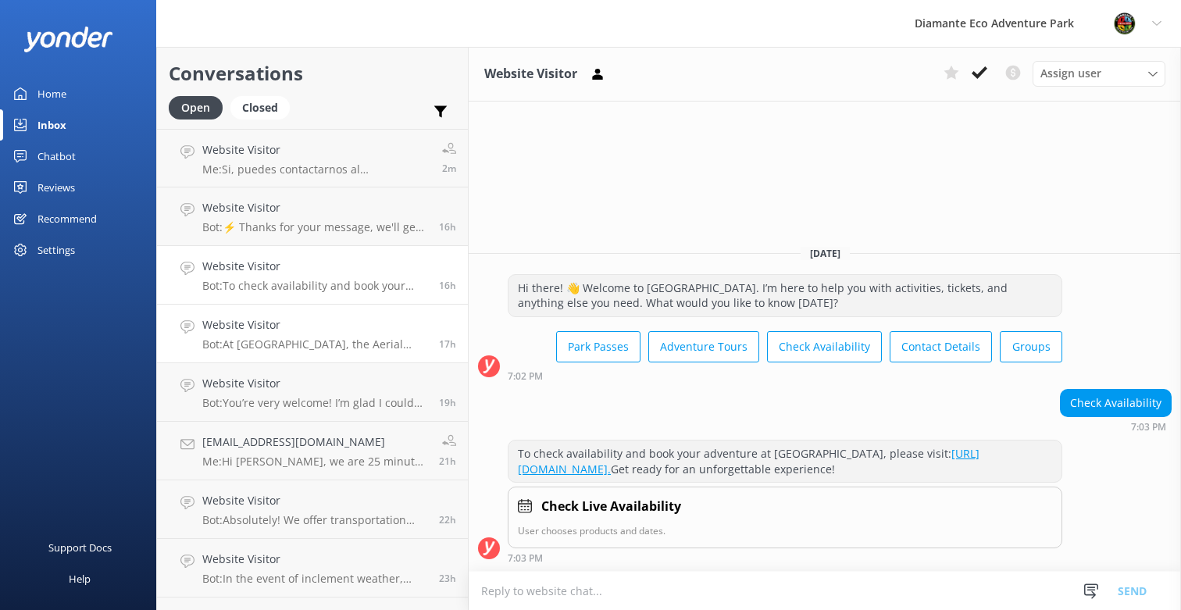
click at [268, 355] on link "Website Visitor Bot: At [GEOGRAPHIC_DATA], the Aerial Pass includes four thrill…" at bounding box center [312, 334] width 311 height 59
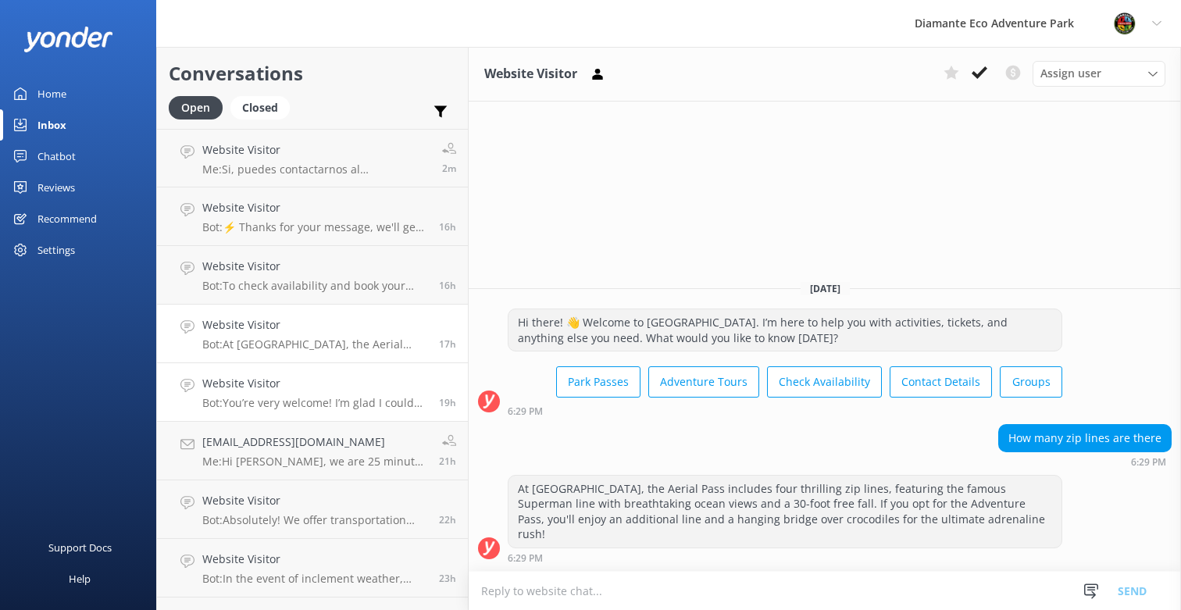
click at [252, 410] on link "Website Visitor Bot: You’re very welcome! I’m glad I could help. 19h" at bounding box center [312, 392] width 311 height 59
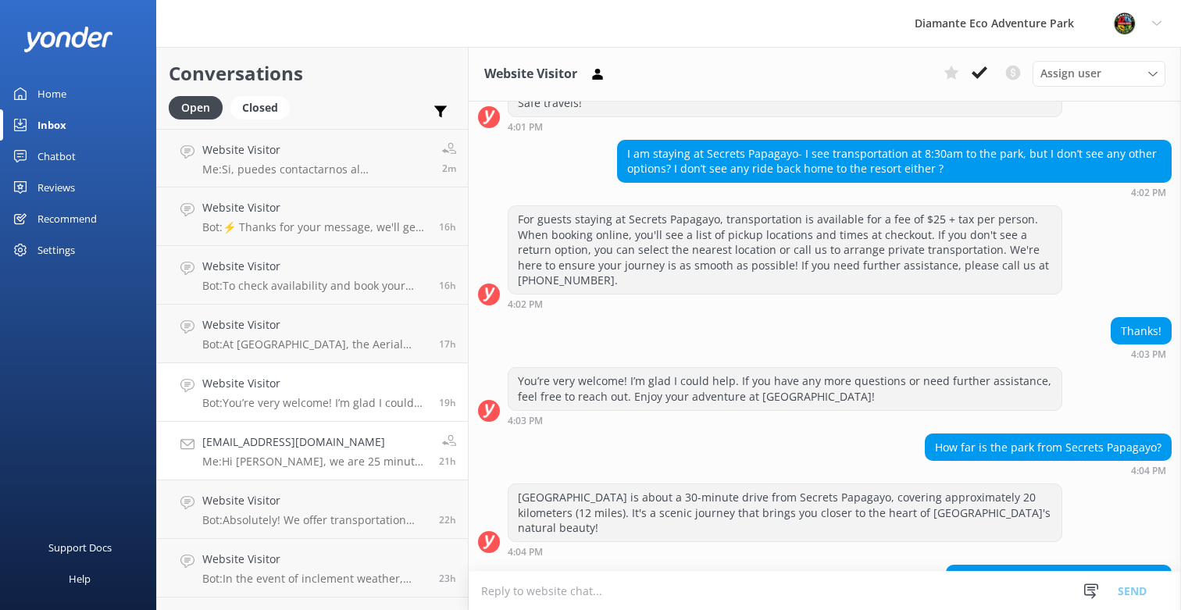
click at [253, 434] on h4 "[EMAIL_ADDRESS][DOMAIN_NAME]" at bounding box center [314, 442] width 225 height 17
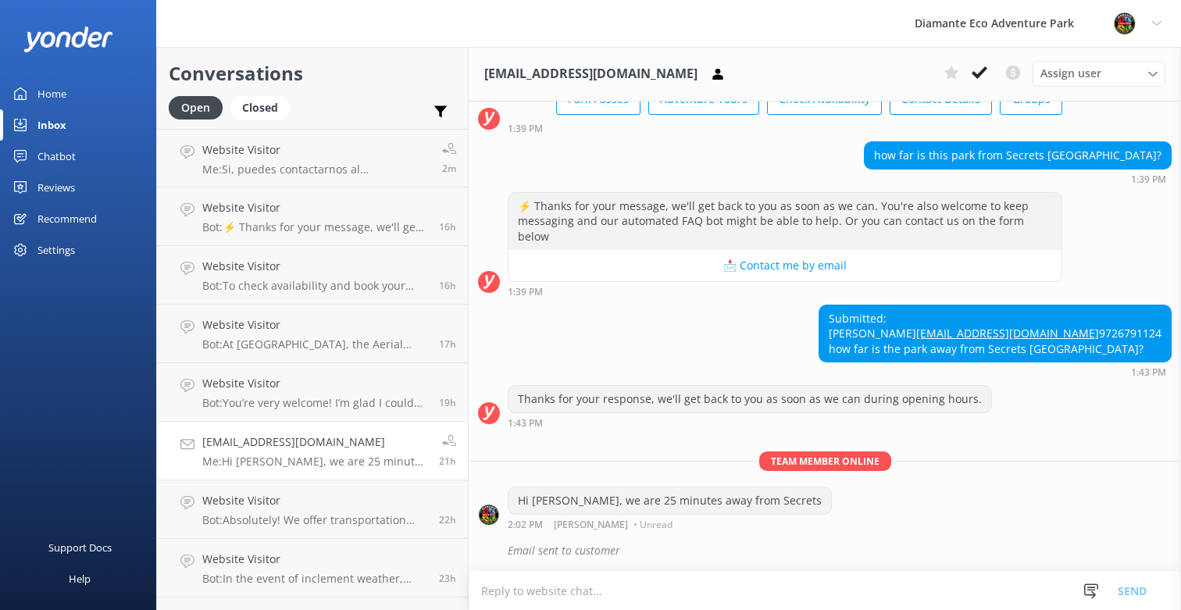
scroll to position [131, 0]
click at [259, 403] on p "Bot: You’re very welcome! I’m glad I could help." at bounding box center [314, 403] width 225 height 14
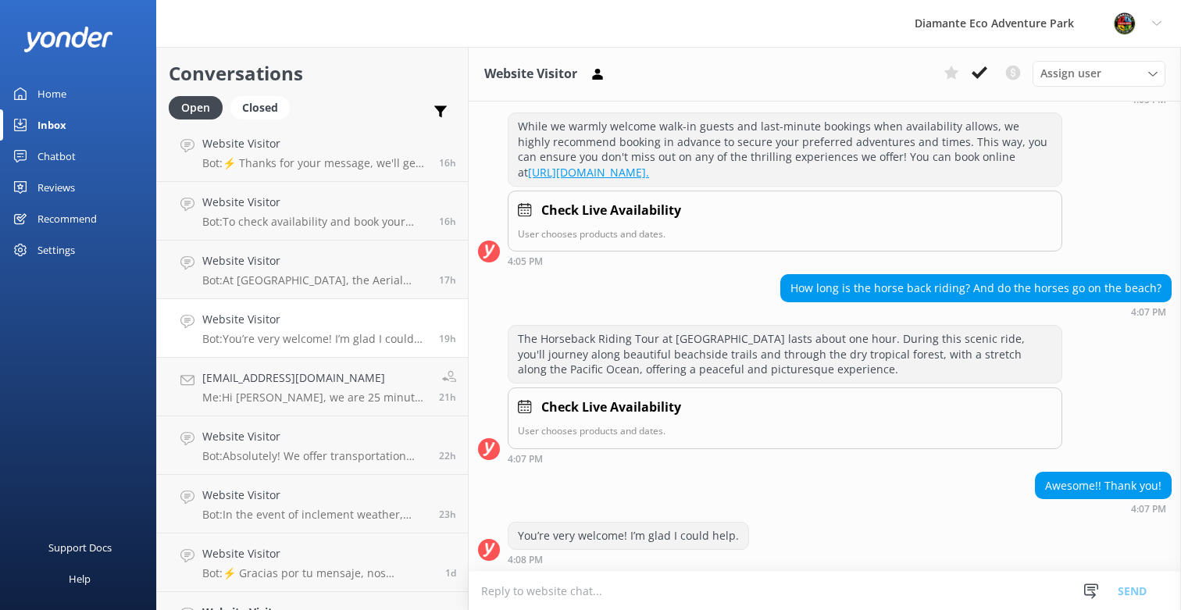
scroll to position [66, 0]
click at [256, 337] on p "Bot: You’re very welcome! I’m glad I could help." at bounding box center [314, 337] width 225 height 14
click at [288, 335] on p "Bot: You’re very welcome! I’m glad I could help." at bounding box center [314, 337] width 225 height 14
click at [302, 291] on link "Website Visitor Bot: At [GEOGRAPHIC_DATA], the Aerial Pass includes four thrill…" at bounding box center [312, 268] width 311 height 59
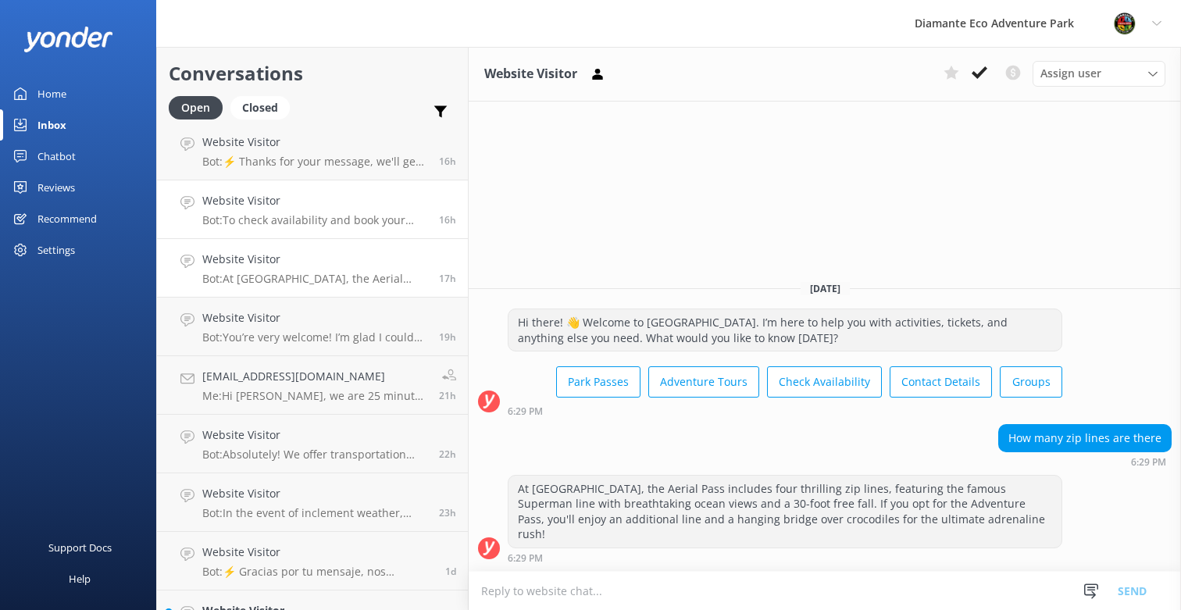
click at [295, 230] on link "Website Visitor Bot: To check availability and book your adventure at [GEOGRAPH…" at bounding box center [312, 209] width 311 height 59
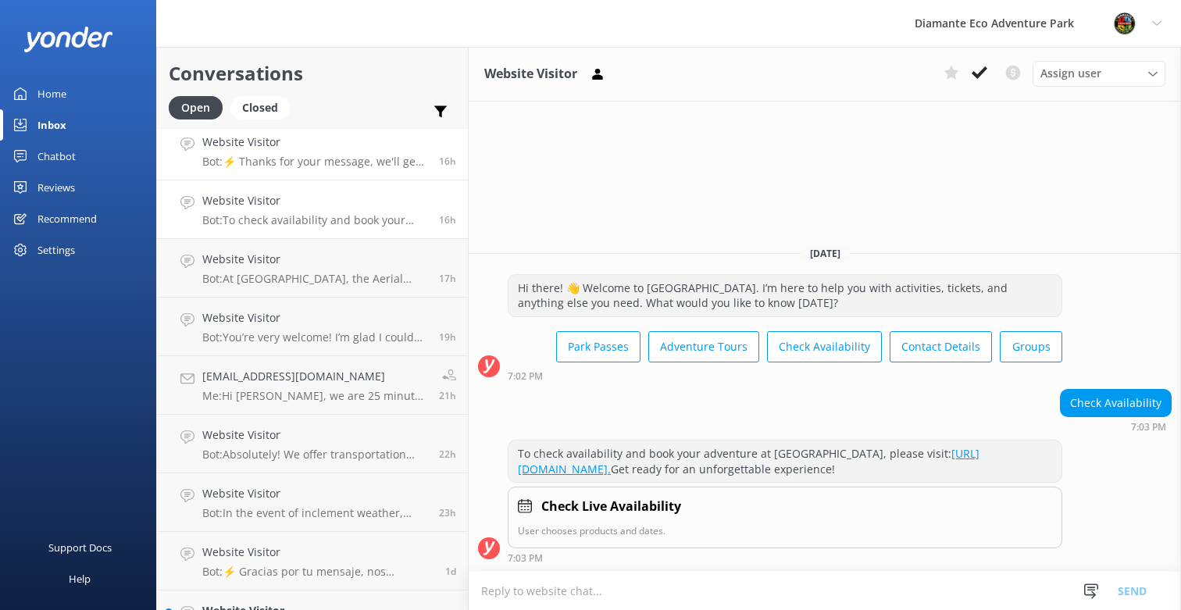
click at [285, 170] on link "Website Visitor Bot: ⚡ Thanks for your message, we'll get back to you as soon a…" at bounding box center [312, 151] width 311 height 59
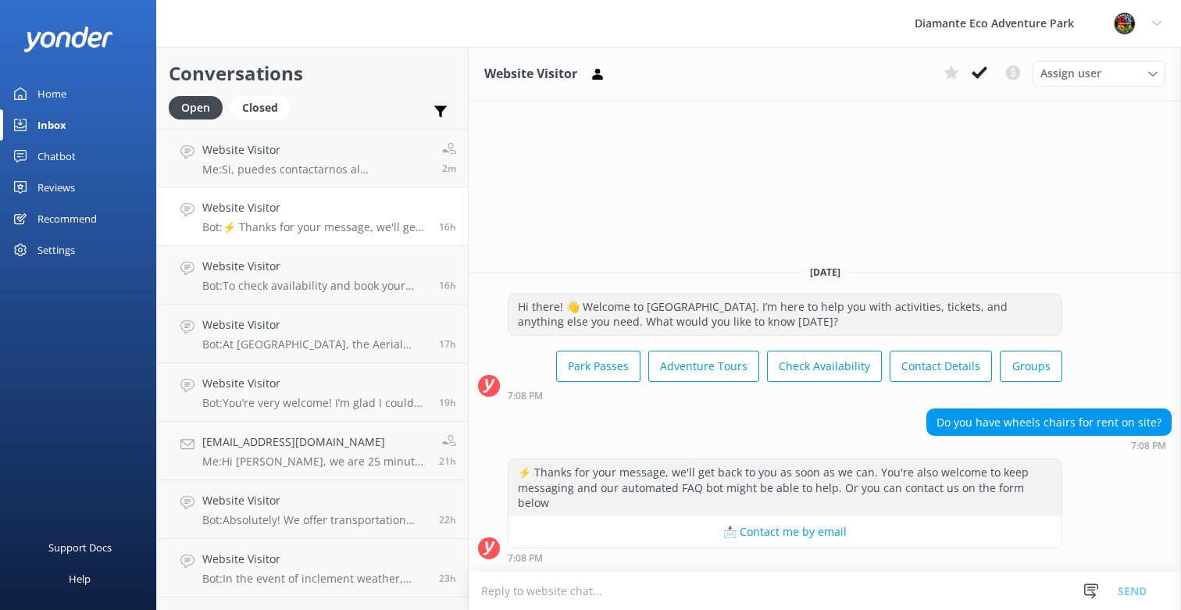
click at [542, 598] on textarea at bounding box center [825, 591] width 713 height 38
paste textarea "Yes, we have a limited number of wheelchairs available at no cost. To guarantee…"
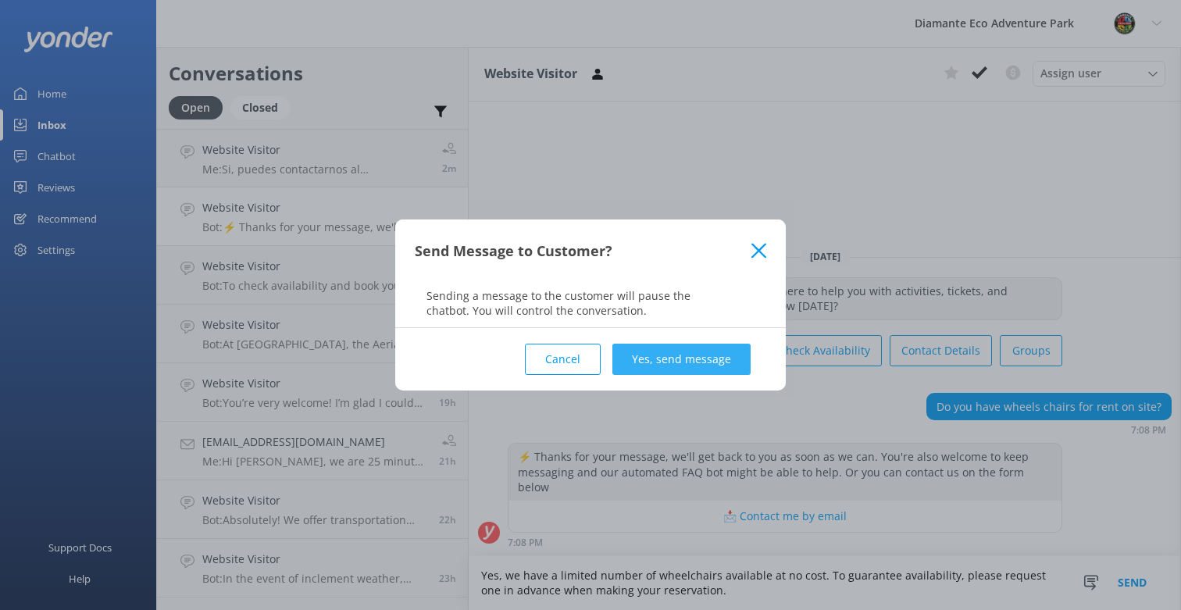
type textarea "Yes, we have a limited number of wheelchairs available at no cost. To guarantee…"
click at [673, 362] on button "Yes, send message" at bounding box center [682, 359] width 138 height 31
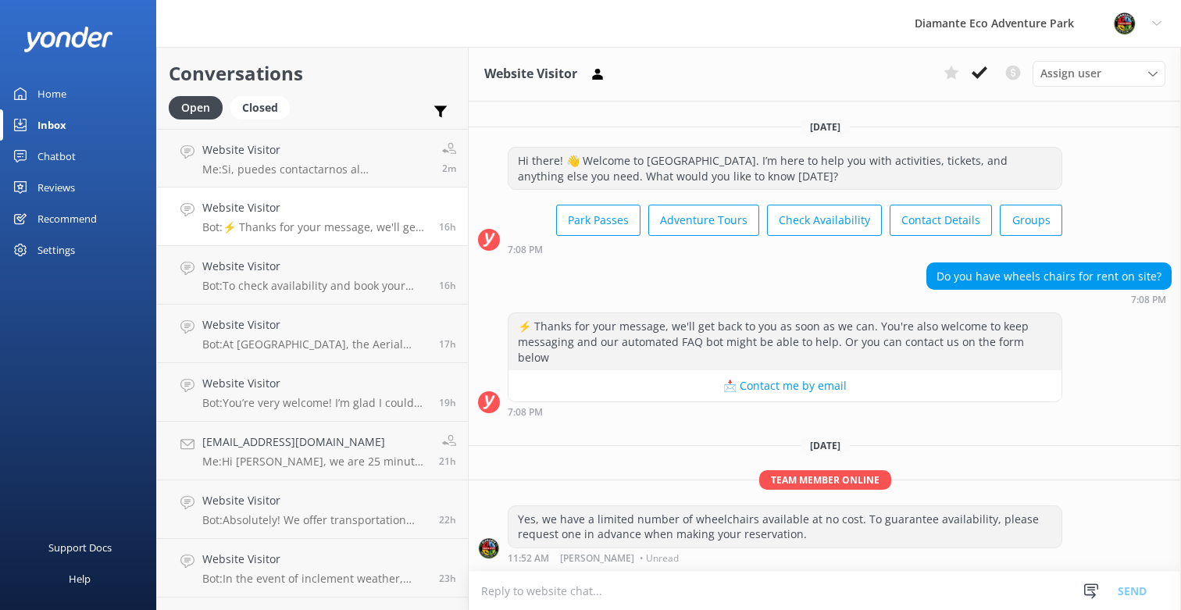
click at [48, 88] on div "Home" at bounding box center [52, 93] width 29 height 31
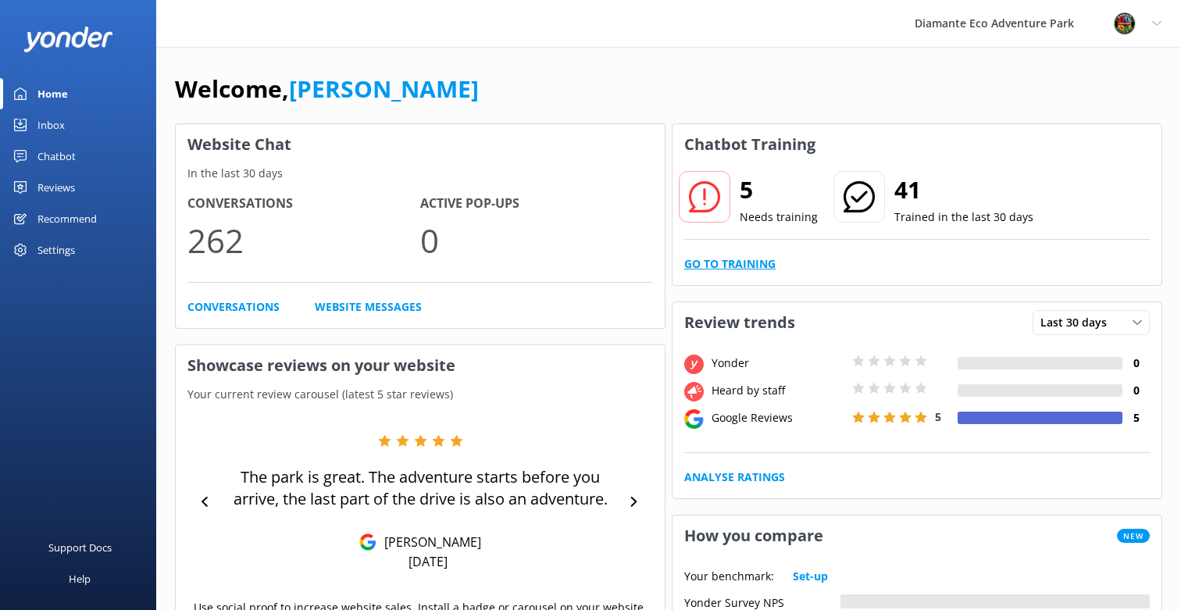
click at [747, 255] on link "Go to Training" at bounding box center [729, 263] width 91 height 17
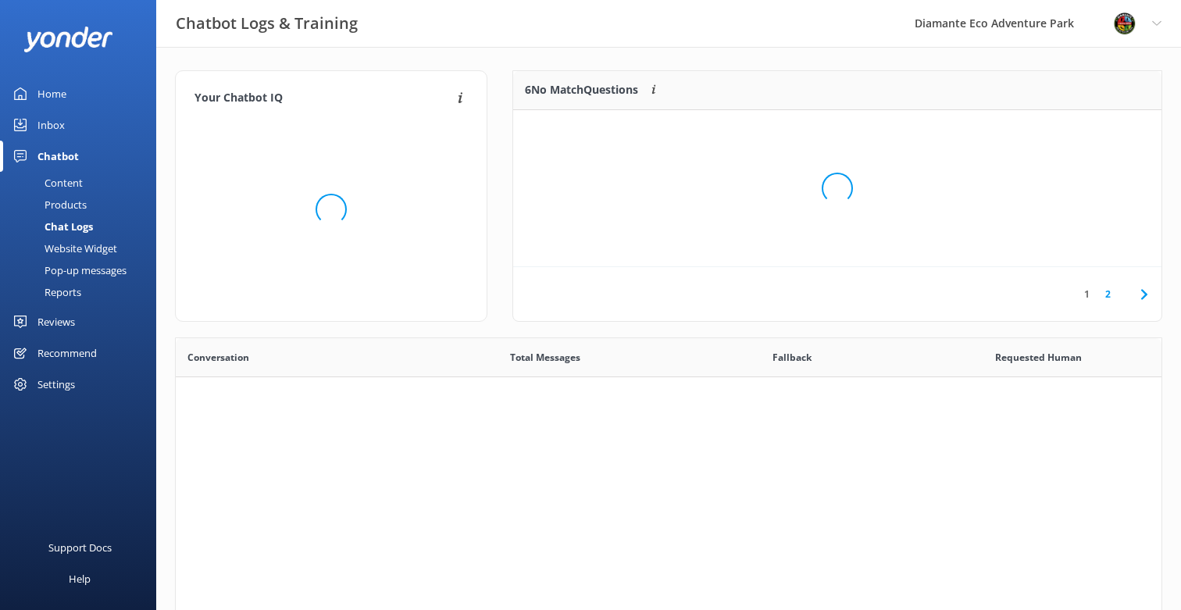
scroll to position [548, 986]
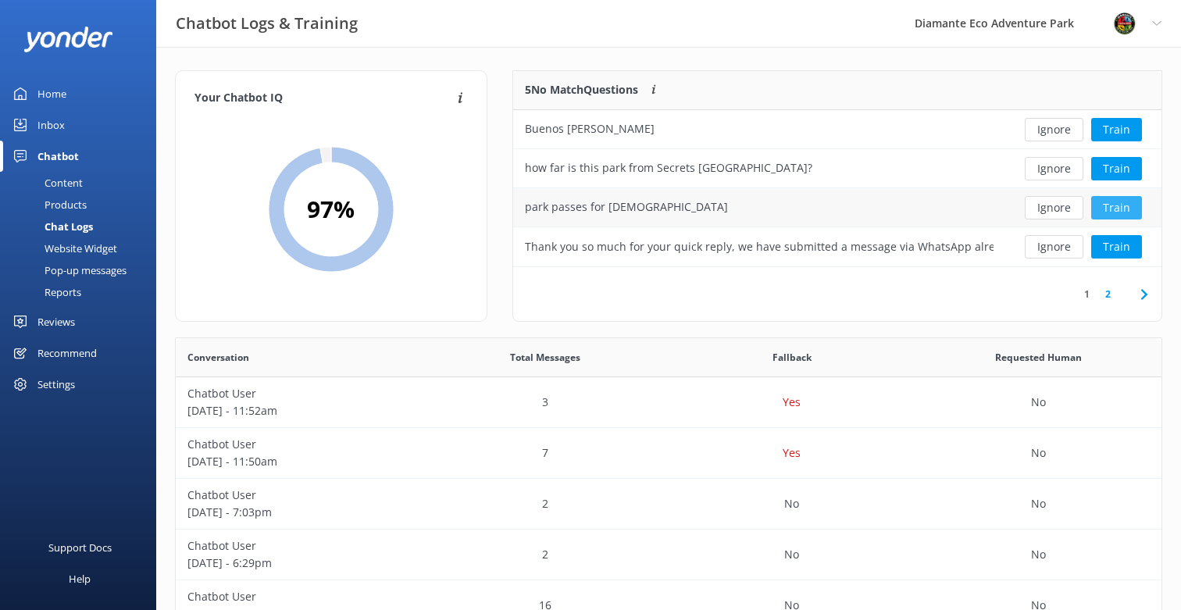
click at [1117, 205] on button "Train" at bounding box center [1116, 207] width 51 height 23
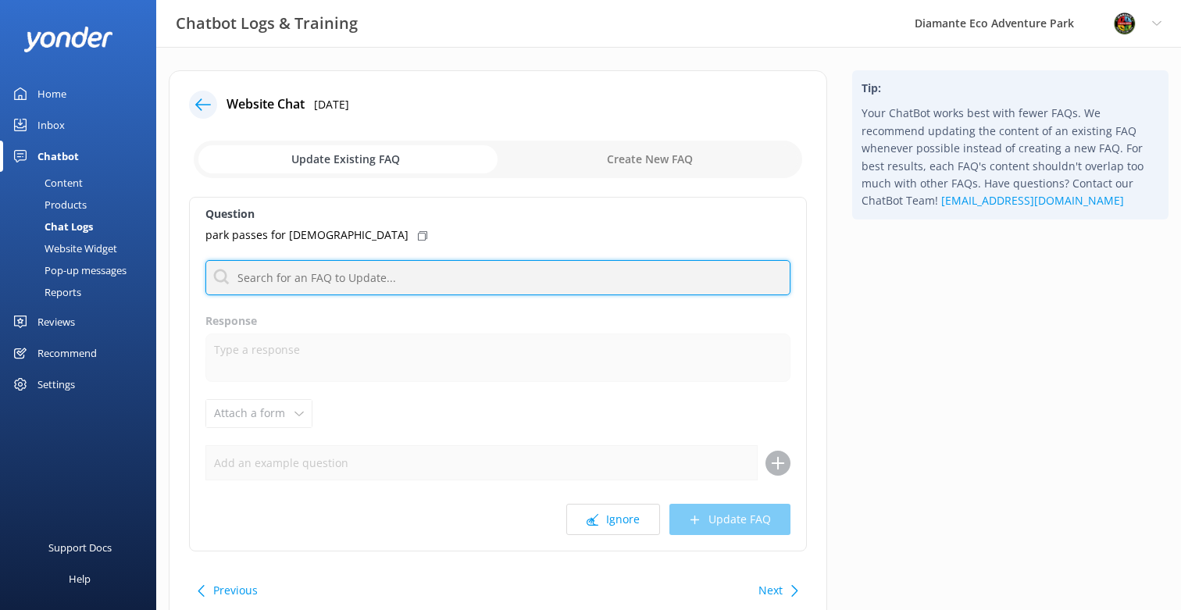
click at [277, 280] on input "text" at bounding box center [497, 277] width 585 height 35
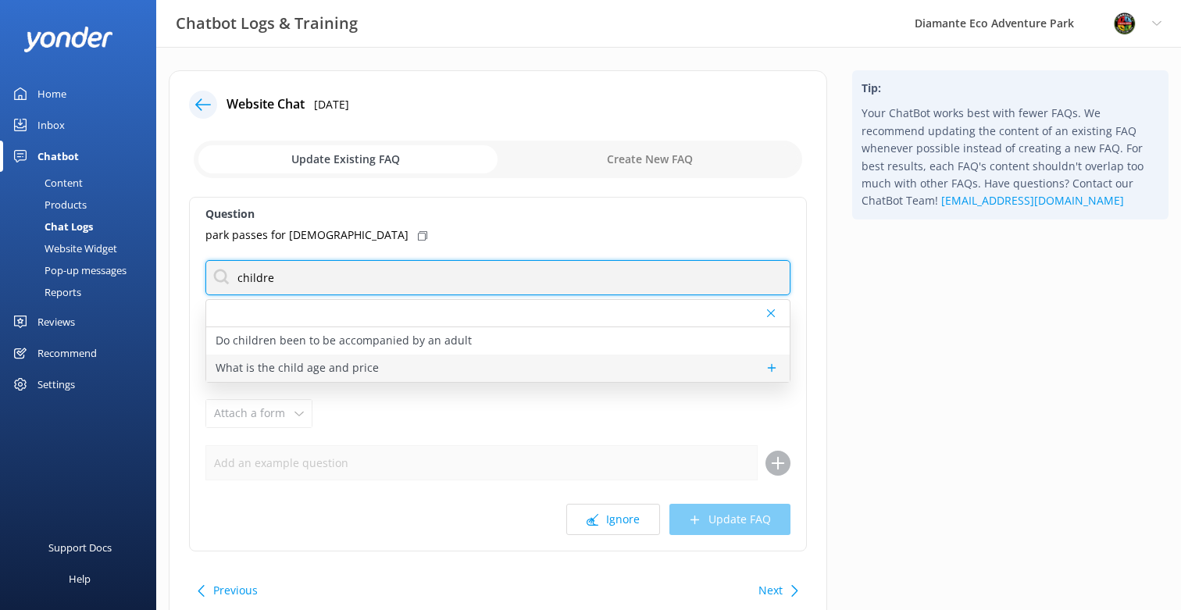
type input "childre"
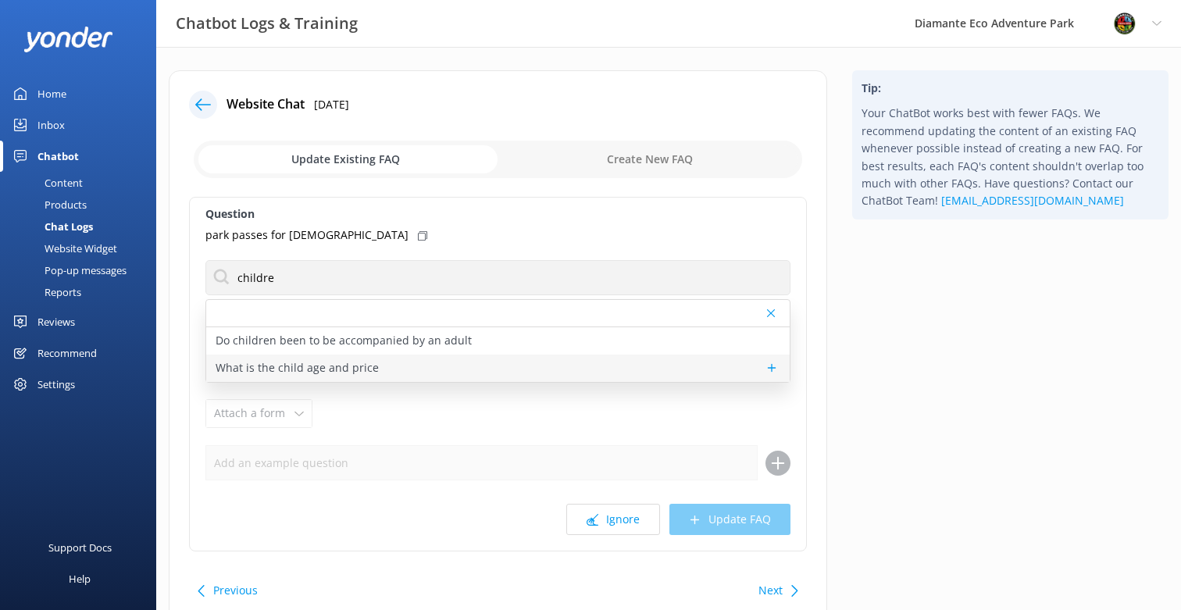
click at [356, 368] on p "What is the child age and price" at bounding box center [297, 367] width 163 height 17
type textarea "Children are considered ages [DEMOGRAPHIC_DATA] at [GEOGRAPHIC_DATA]. Child pri…"
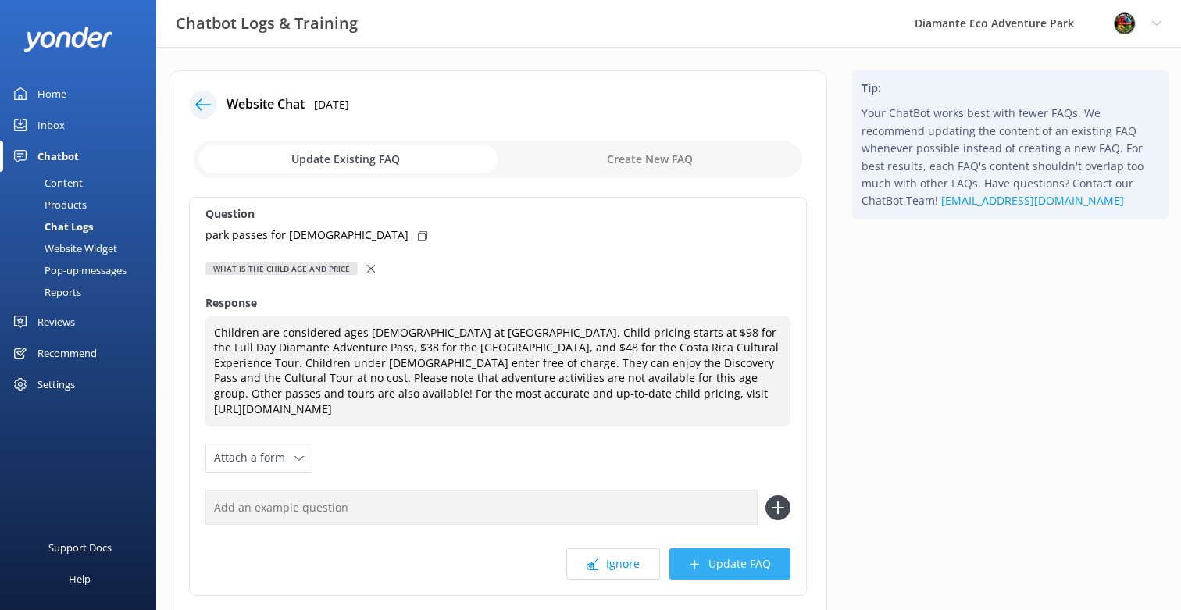
click at [754, 574] on button "Update FAQ" at bounding box center [730, 563] width 121 height 31
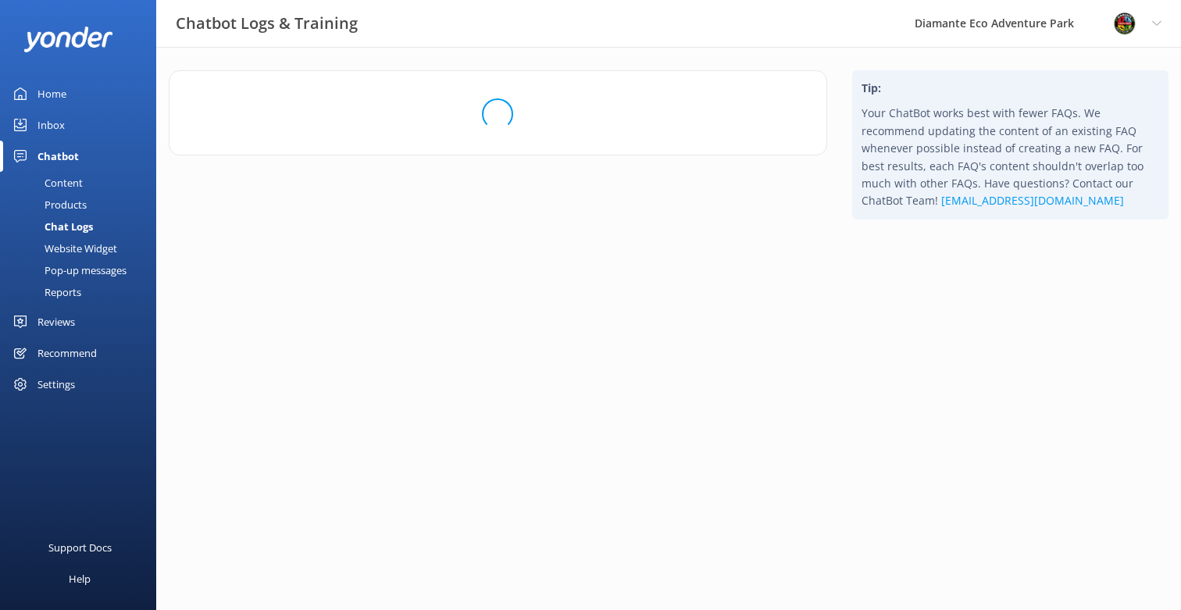
click at [758, 574] on html "Chatbot Logs & Training Diamante Eco Adventure Park Profile Settings Logout Hom…" at bounding box center [590, 305] width 1181 height 610
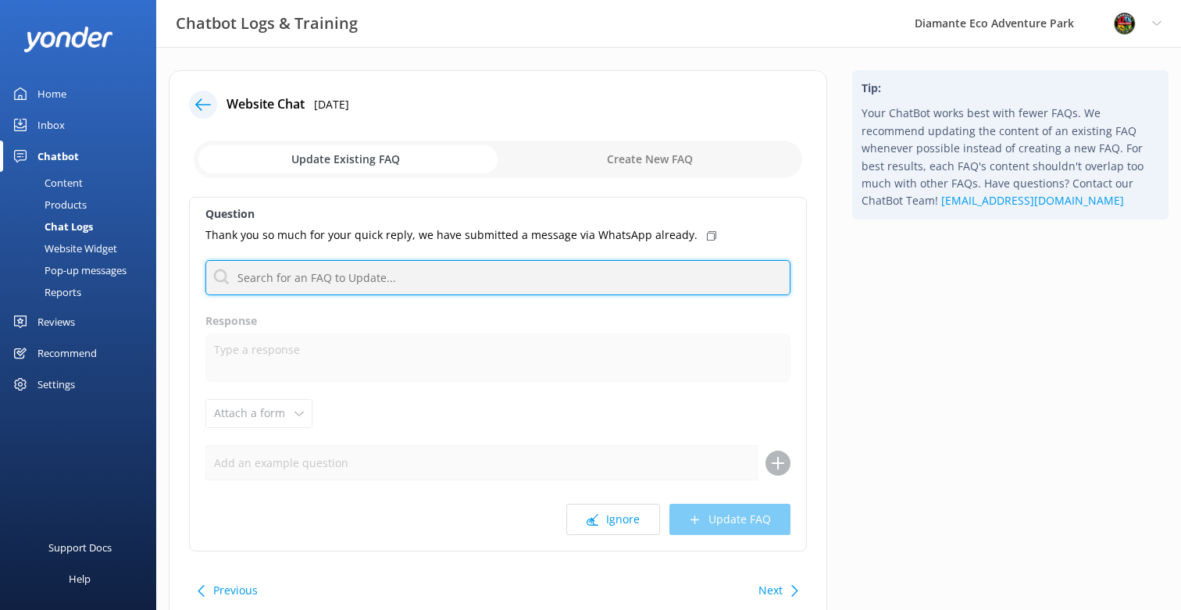
click at [412, 281] on input "text" at bounding box center [497, 277] width 585 height 35
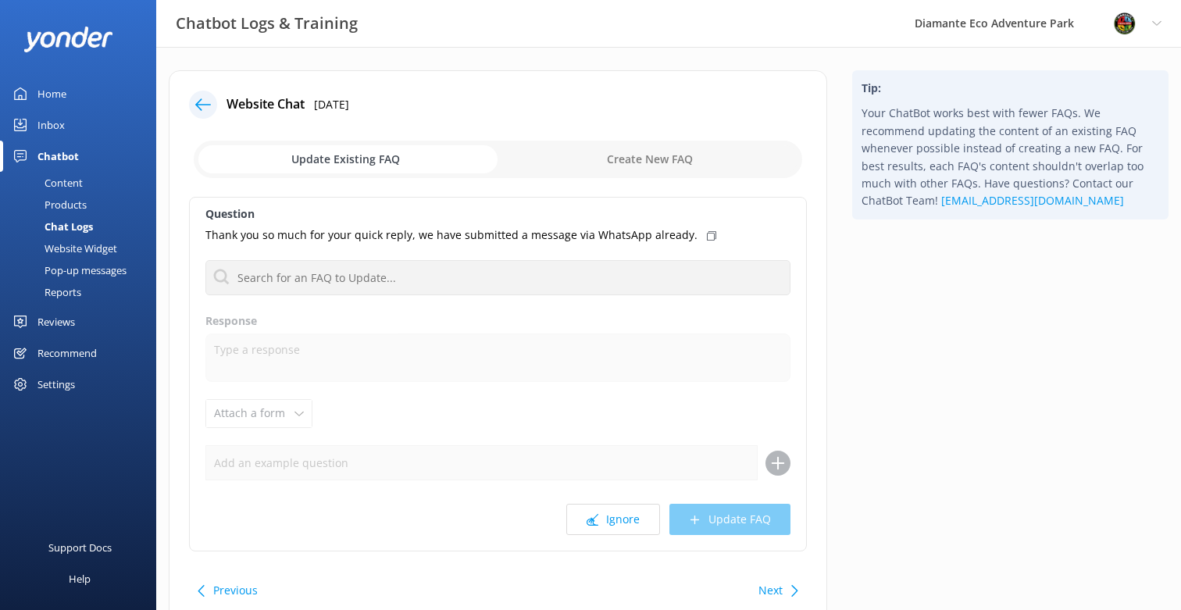
click at [394, 238] on p "Thank you so much for your quick reply, we have submitted a message via WhatsAp…" at bounding box center [451, 235] width 492 height 17
click at [205, 102] on icon at bounding box center [203, 105] width 16 height 16
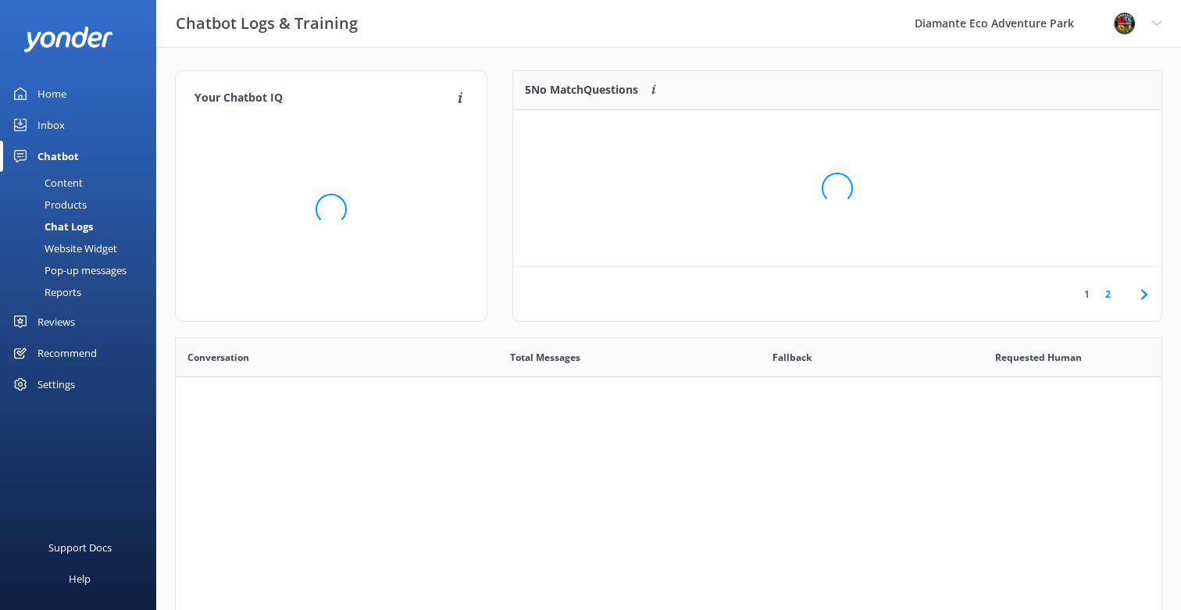
scroll to position [548, 986]
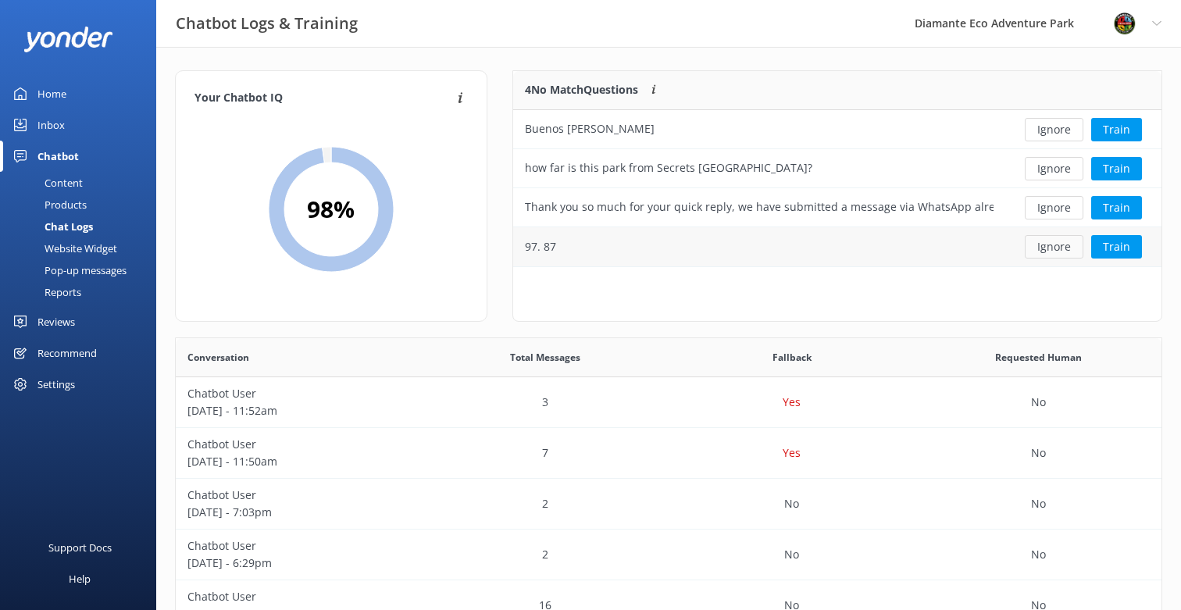
click at [1061, 250] on button "Ignore" at bounding box center [1054, 246] width 59 height 23
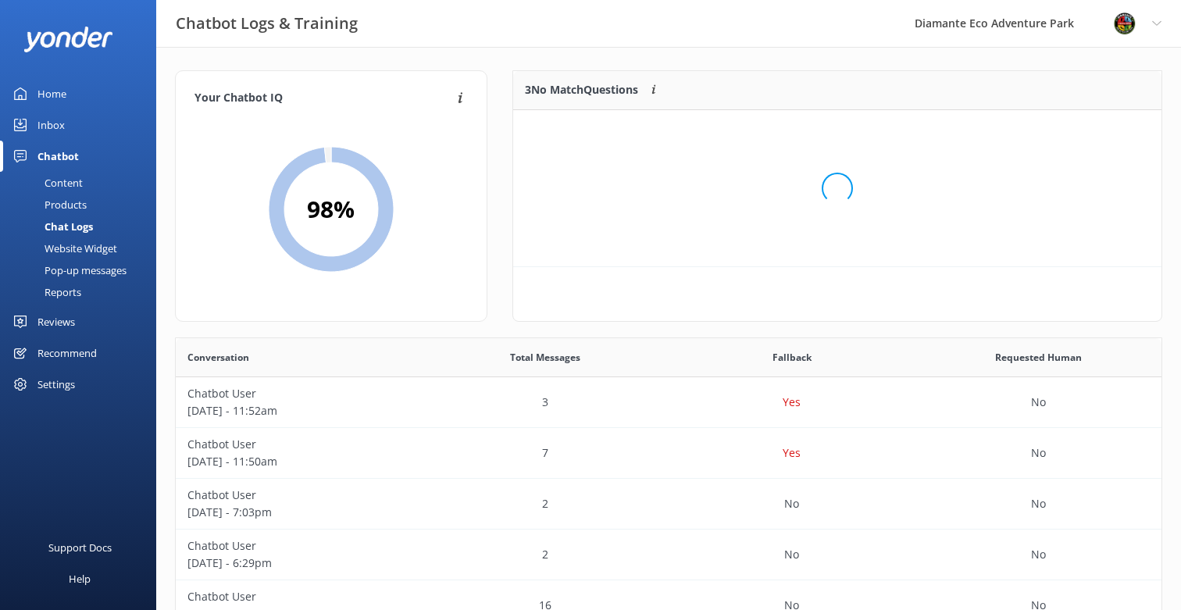
scroll to position [157, 648]
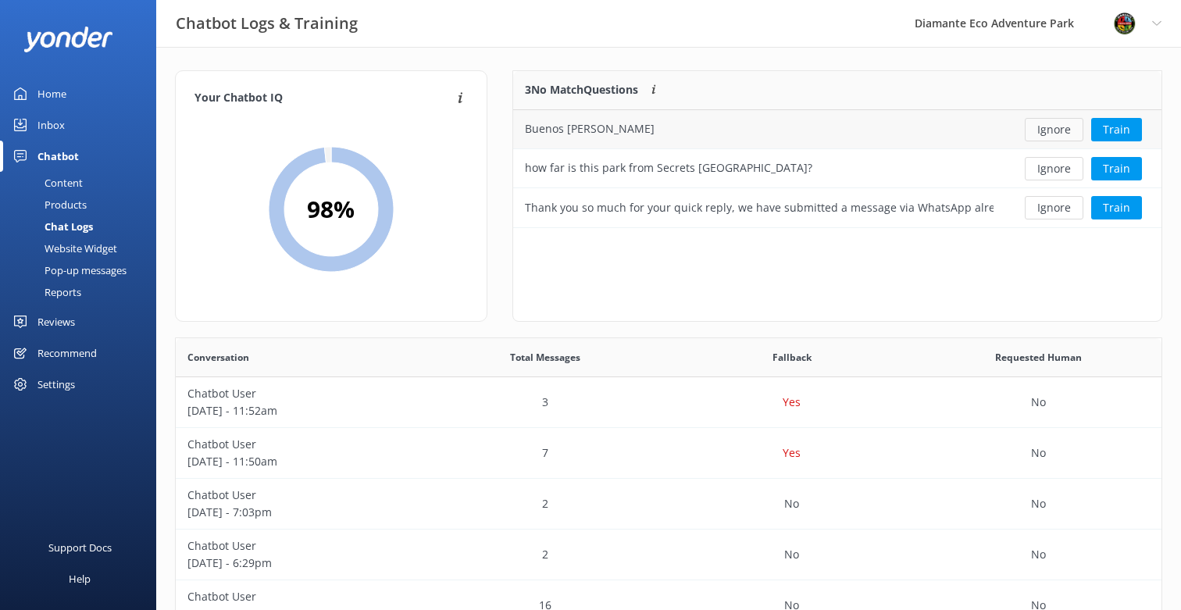
click at [1055, 134] on button "Ignore" at bounding box center [1054, 129] width 59 height 23
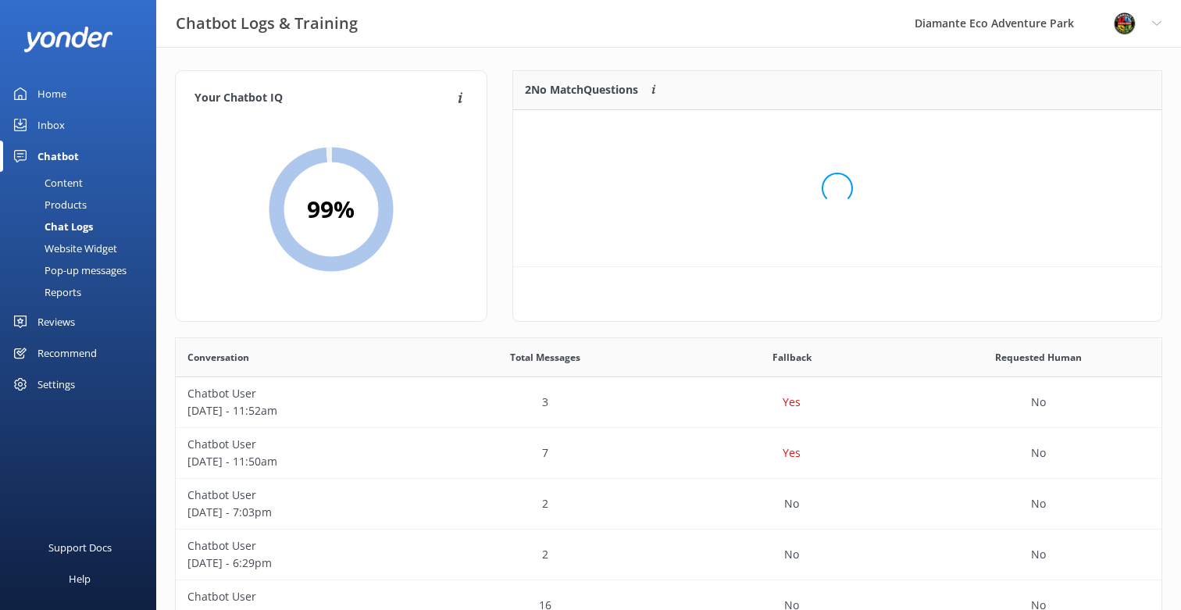
scroll to position [118, 648]
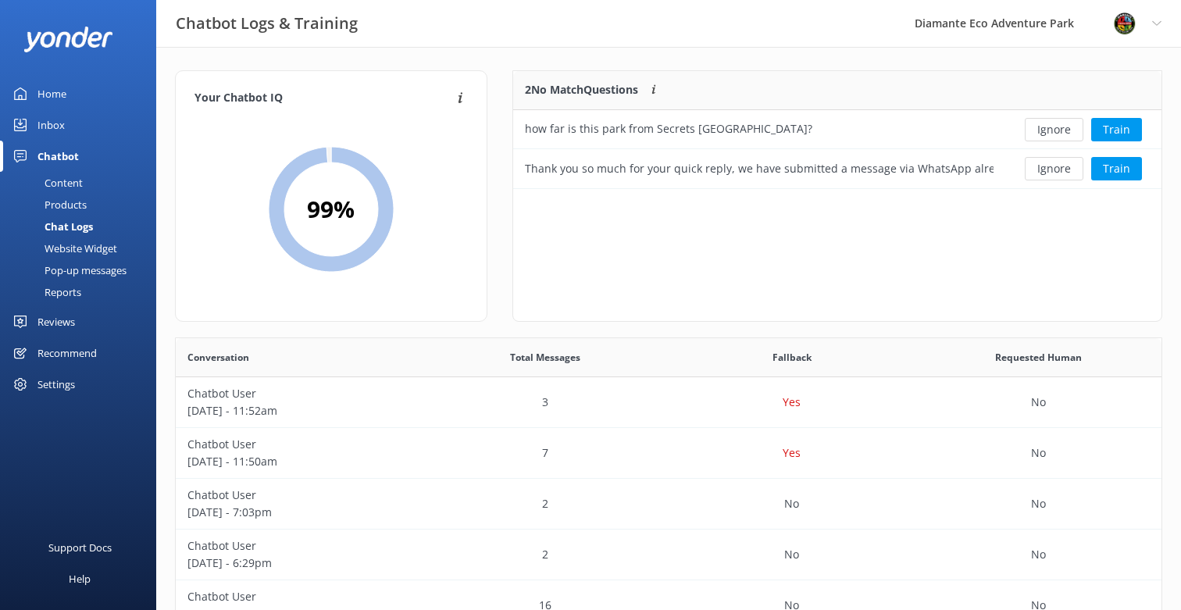
click at [1055, 134] on button "Ignore" at bounding box center [1054, 129] width 59 height 23
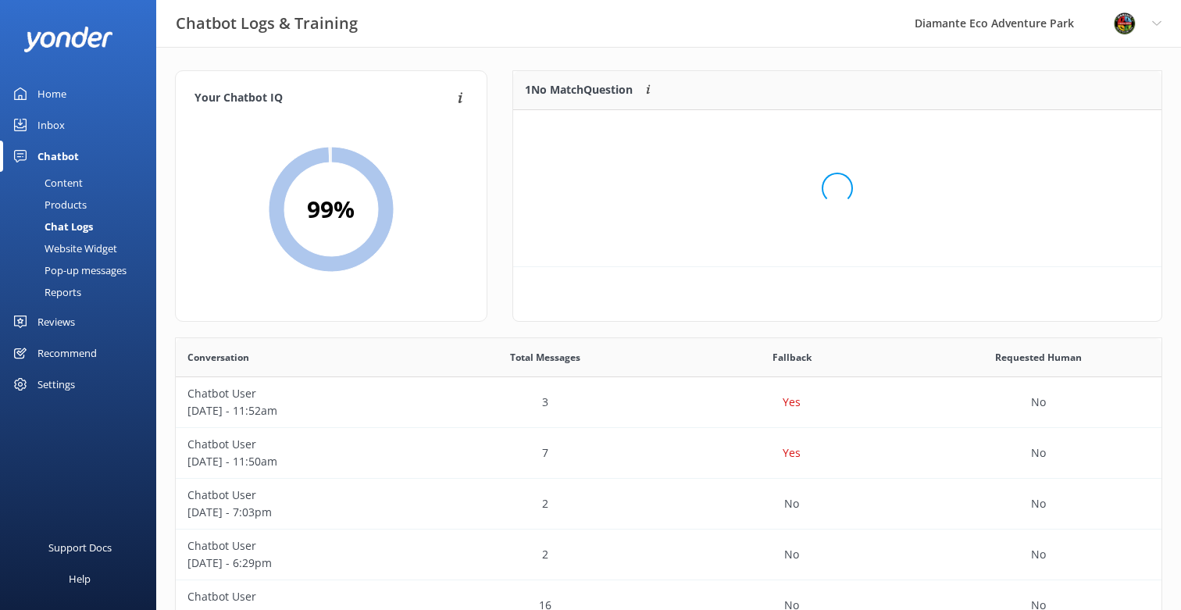
scroll to position [79, 648]
click at [1055, 134] on button "Ignore" at bounding box center [1054, 129] width 59 height 23
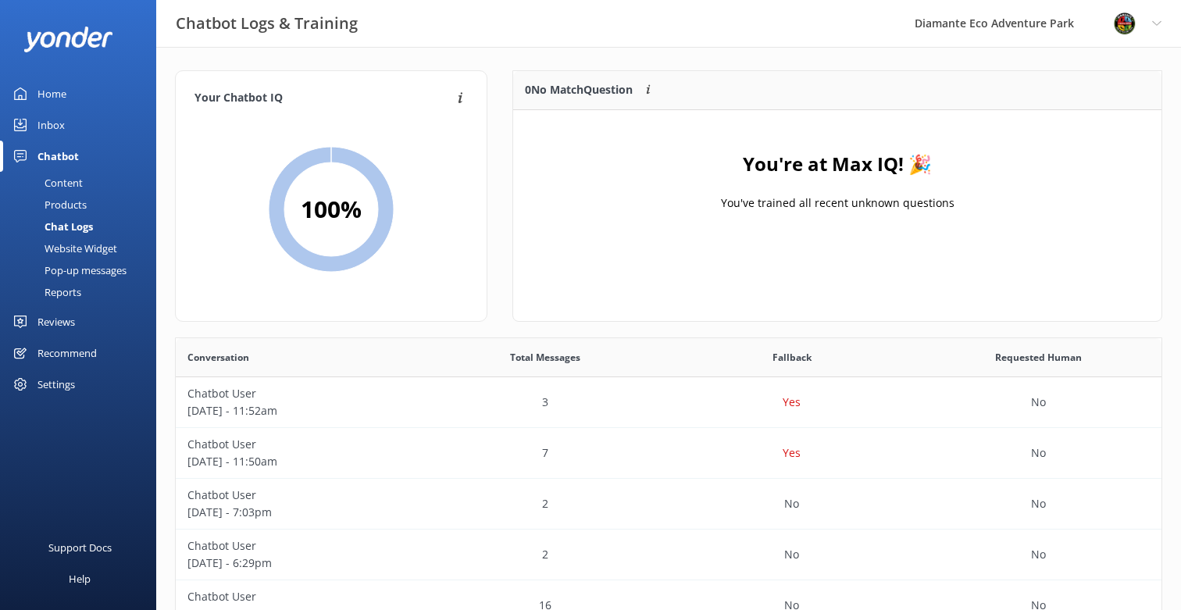
click at [80, 181] on div "Content" at bounding box center [45, 183] width 73 height 22
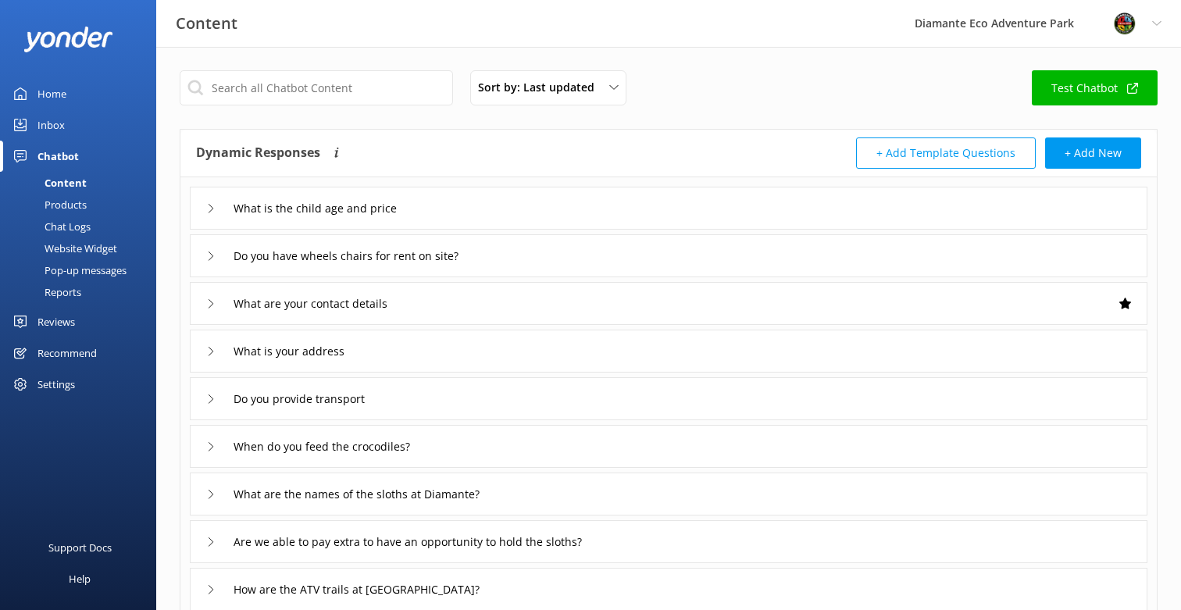
click at [65, 84] on div "Home" at bounding box center [52, 93] width 29 height 31
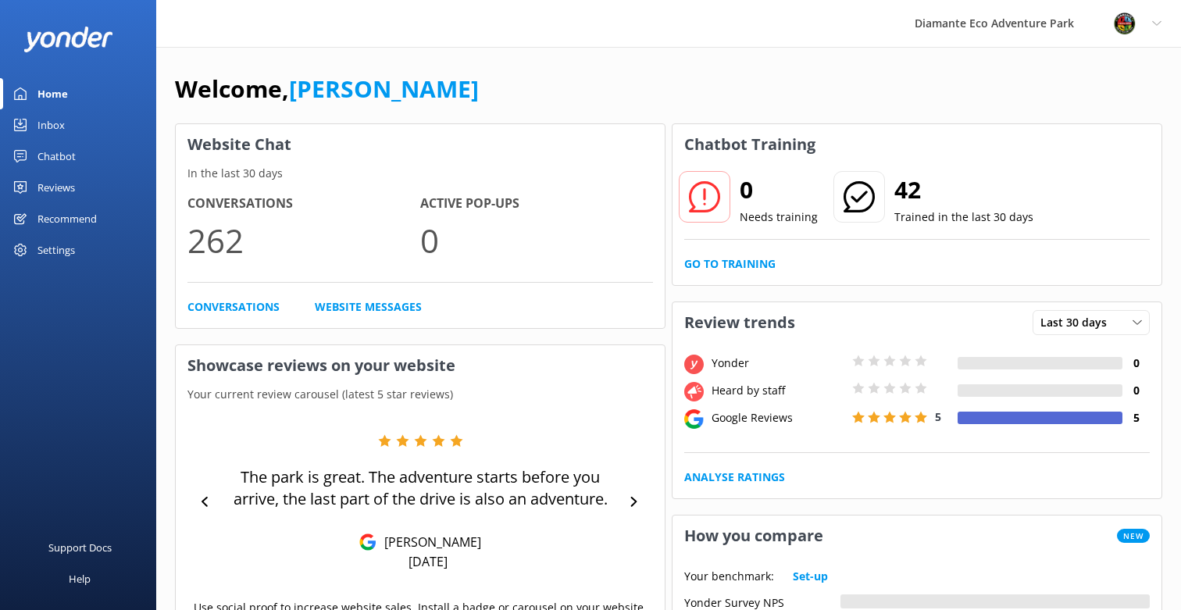
click at [61, 159] on div "Chatbot" at bounding box center [57, 156] width 38 height 31
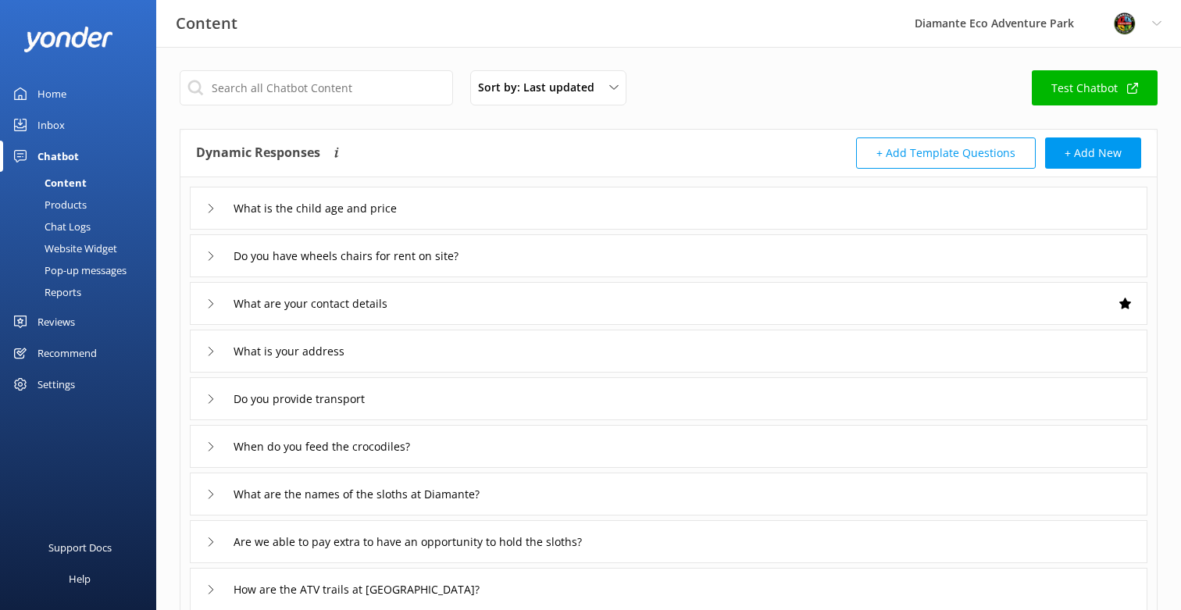
click at [63, 288] on div "Reports" at bounding box center [45, 292] width 72 height 22
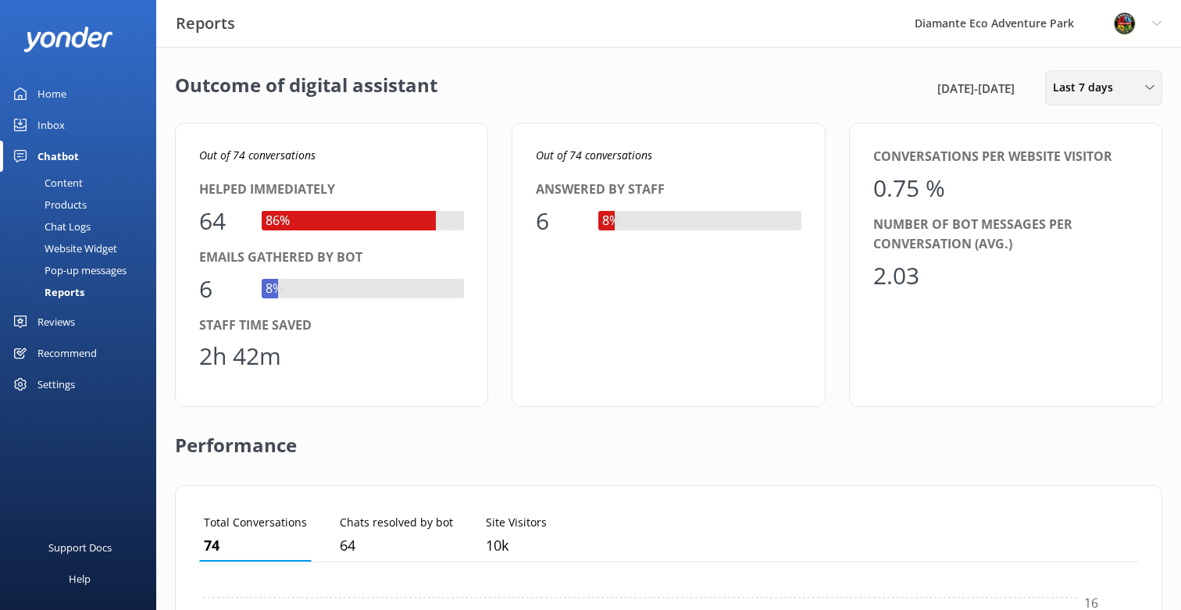
click at [1106, 84] on span "Last 7 days" at bounding box center [1088, 87] width 70 height 17
click at [1106, 220] on div "Last 90 days" at bounding box center [1081, 220] width 55 height 16
click at [68, 88] on link "Home" at bounding box center [78, 93] width 156 height 31
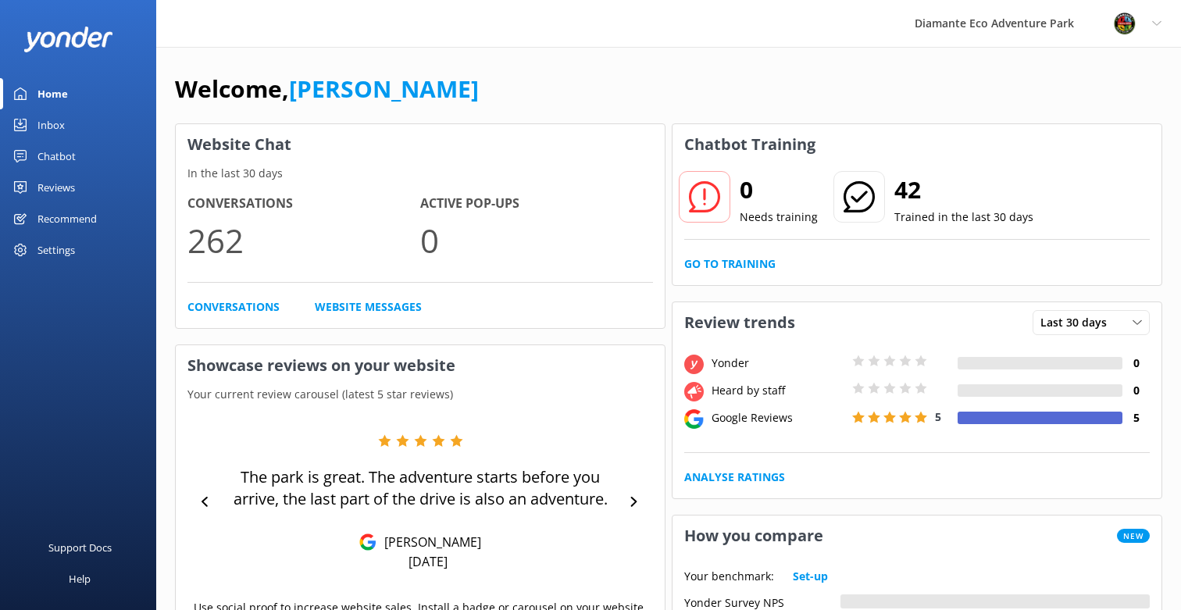
click at [63, 181] on div "Reviews" at bounding box center [57, 187] width 38 height 31
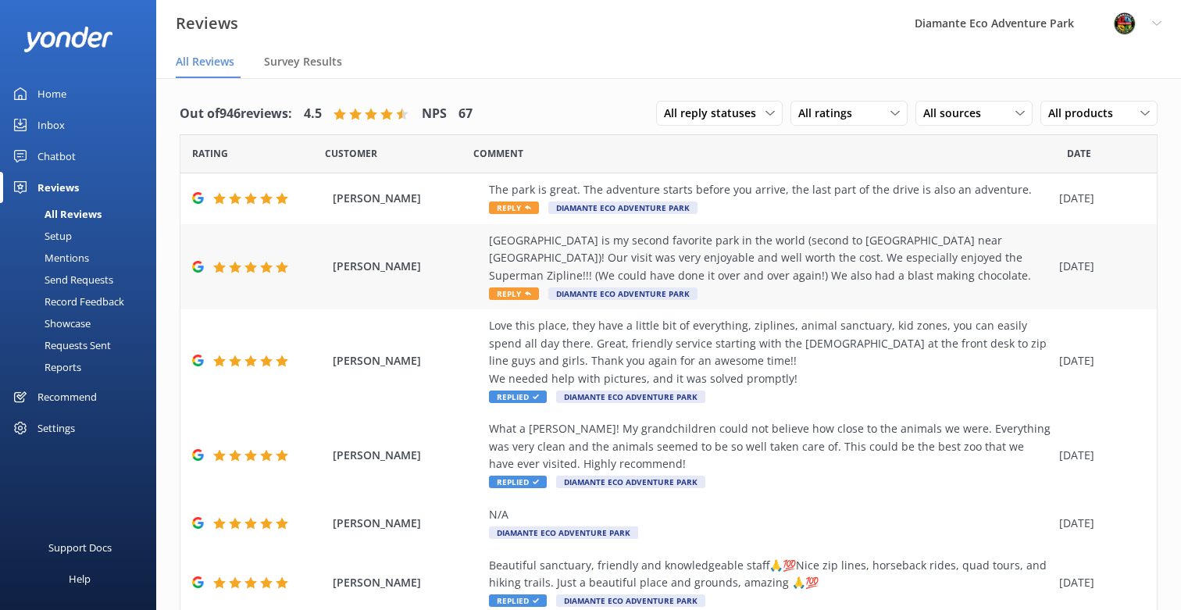
click at [519, 295] on span "Reply" at bounding box center [514, 294] width 50 height 13
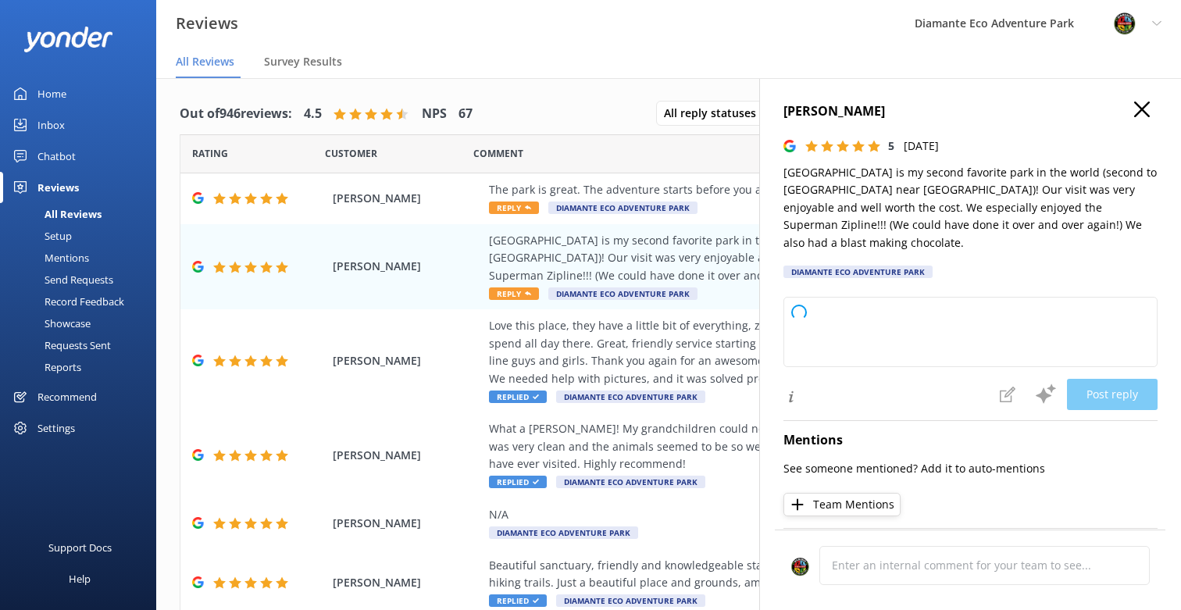
type textarea "Thank you so much for your wonderful review! We're thrilled to hear you had suc…"
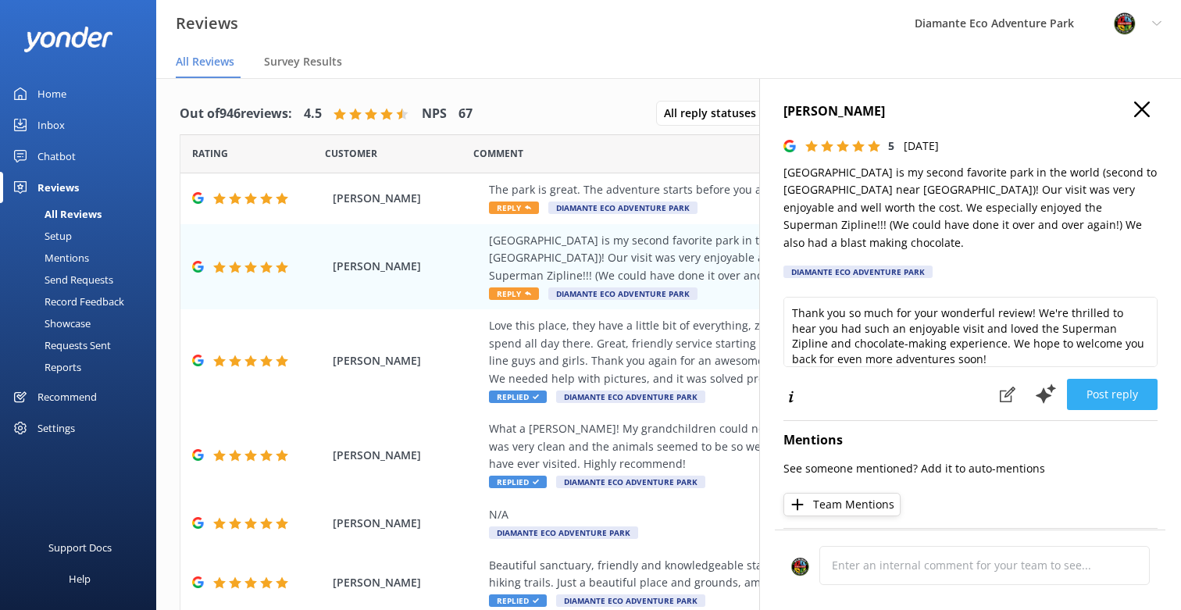
click at [1099, 379] on button "Post reply" at bounding box center [1112, 394] width 91 height 31
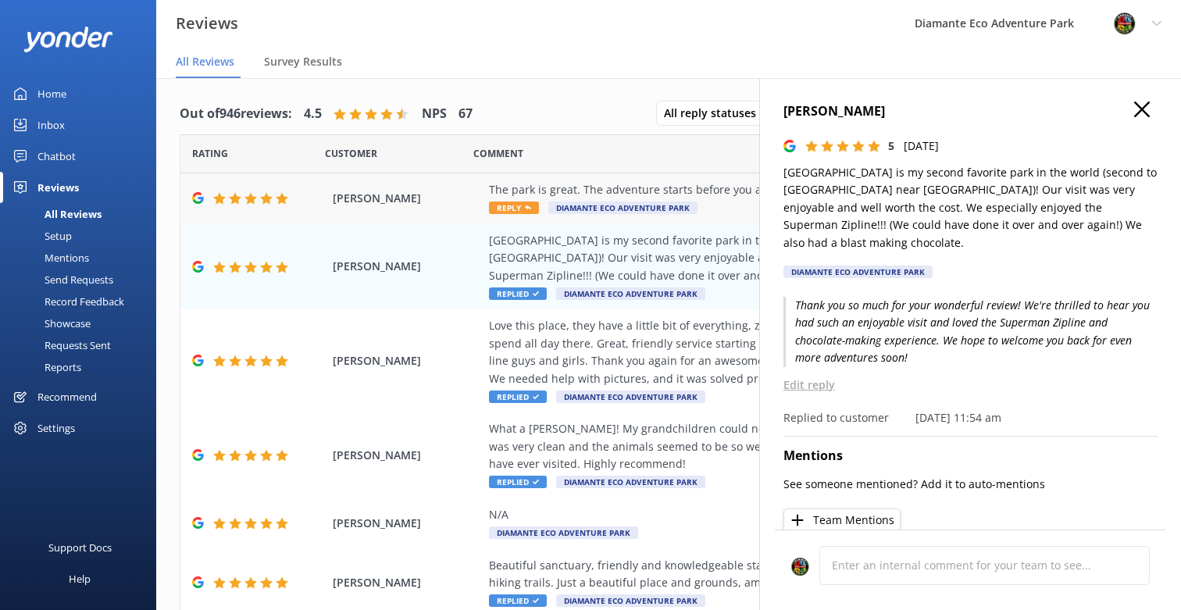
click at [508, 210] on span "Reply" at bounding box center [514, 208] width 50 height 13
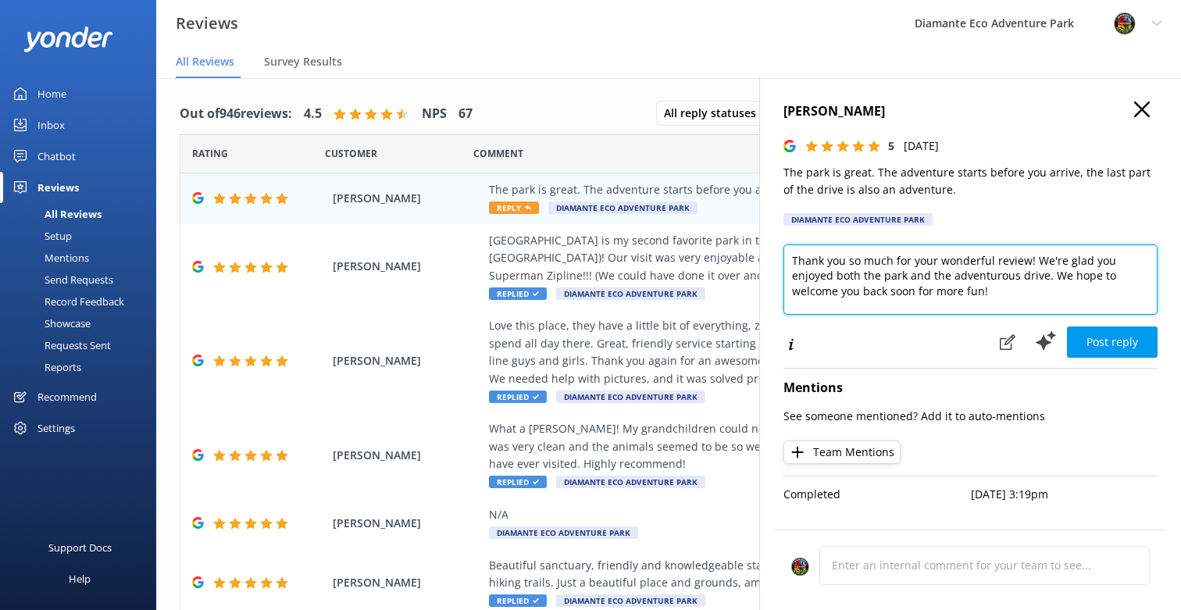
drag, startPoint x: 935, startPoint y: 263, endPoint x: 993, endPoint y: 261, distance: 57.8
click at [993, 261] on textarea "Thank you so much for your wonderful review! We're glad you enjoyed both the pa…" at bounding box center [971, 280] width 374 height 70
type textarea "Thank you so much for your review! We're glad you enjoyed both the park and the…"
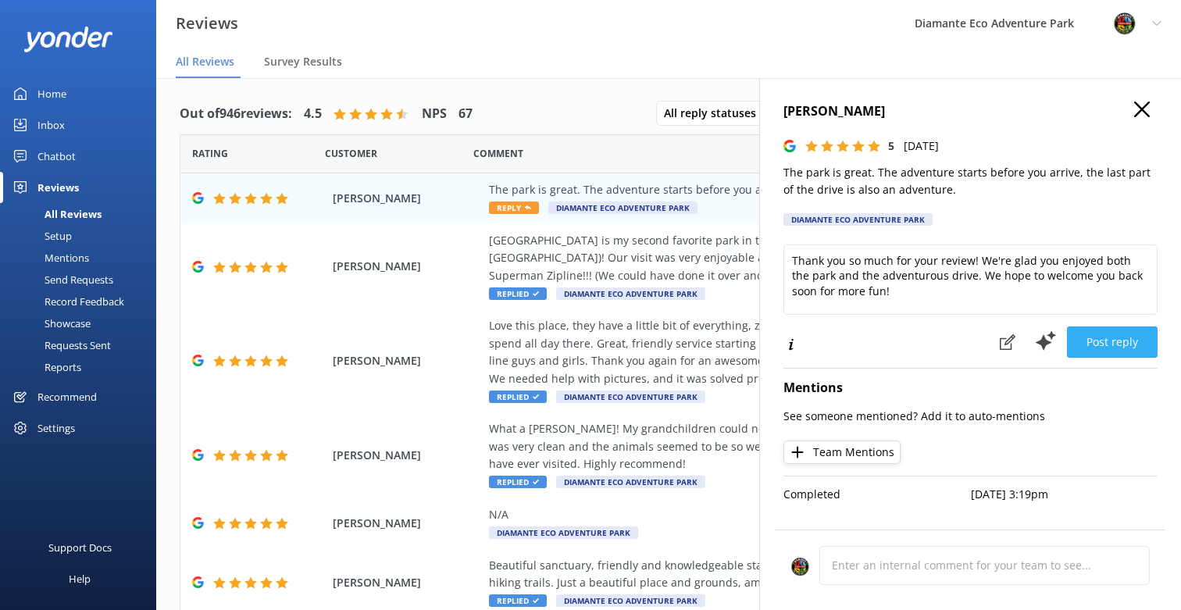
click at [1127, 345] on button "Post reply" at bounding box center [1112, 342] width 91 height 31
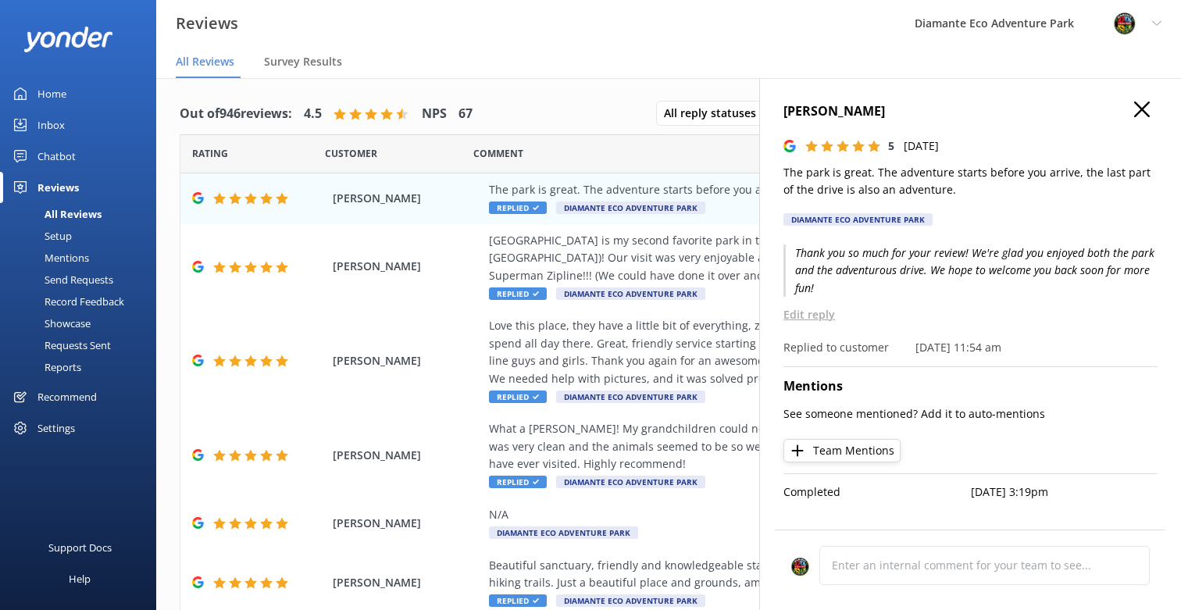
click at [1149, 109] on icon "button" at bounding box center [1142, 110] width 16 height 16
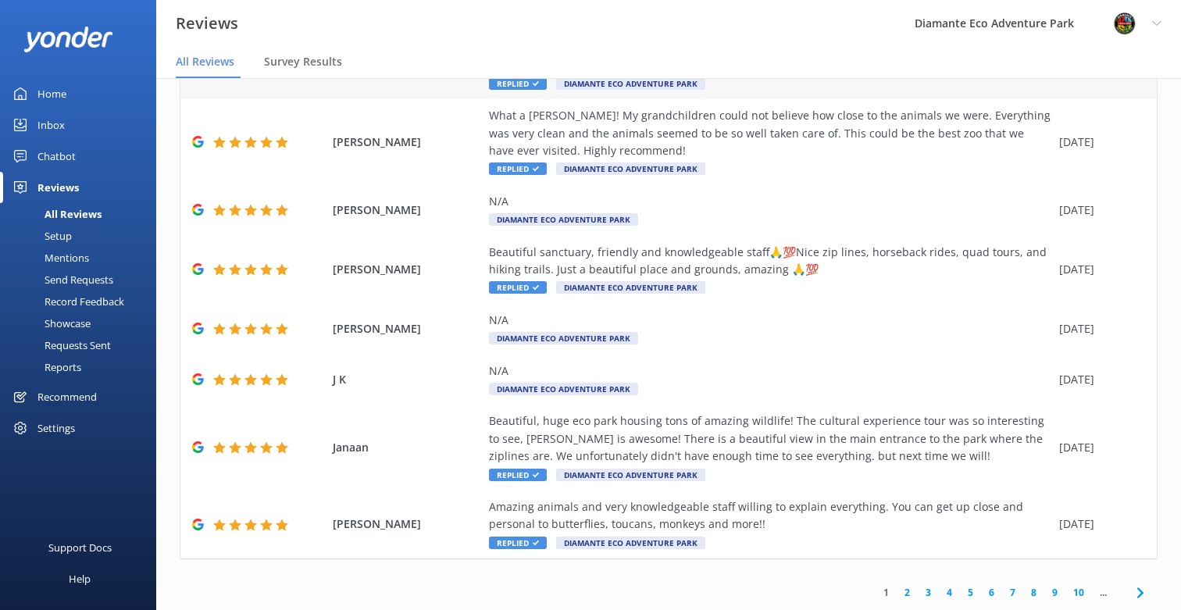
scroll to position [31, 0]
